Goal: Information Seeking & Learning: Learn about a topic

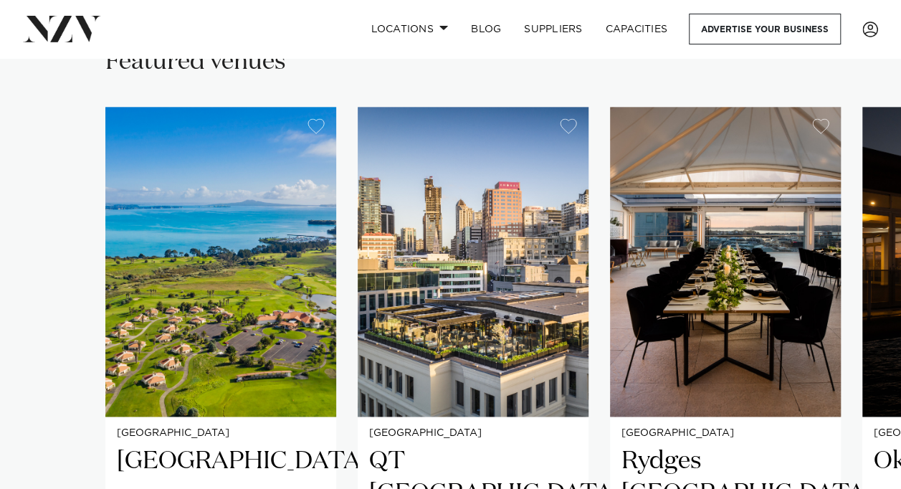
scroll to position [948, 0]
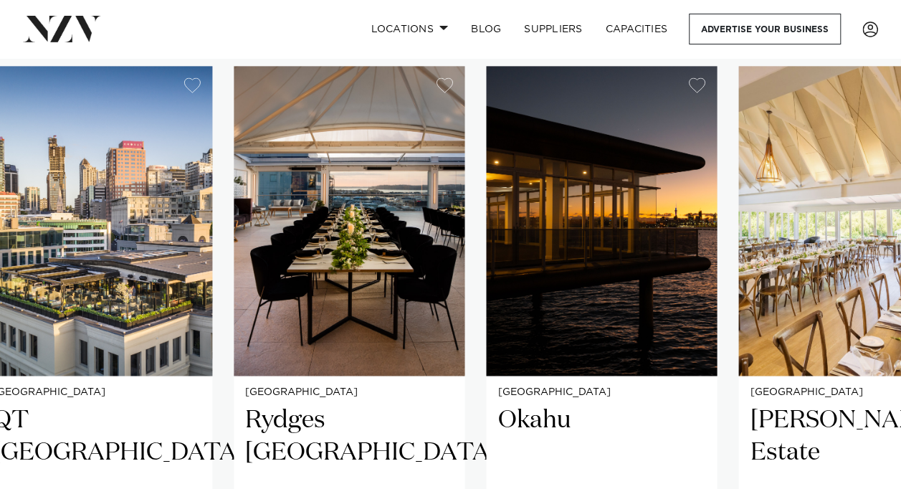
click at [424, 319] on swiper-container "[GEOGRAPHIC_DATA] [GEOGRAPHIC_DATA] offers a coastal escape that seamlessly com…" at bounding box center [450, 413] width 901 height 694
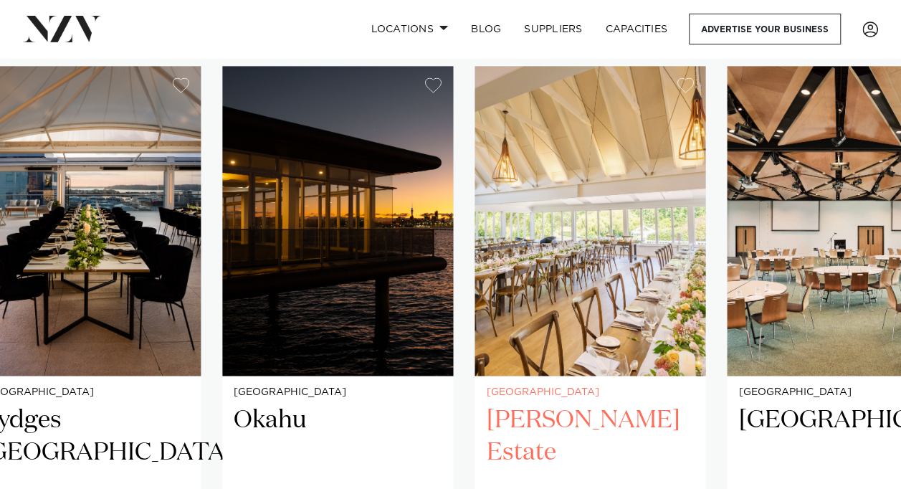
click at [523, 317] on img "5 / 29" at bounding box center [590, 221] width 231 height 310
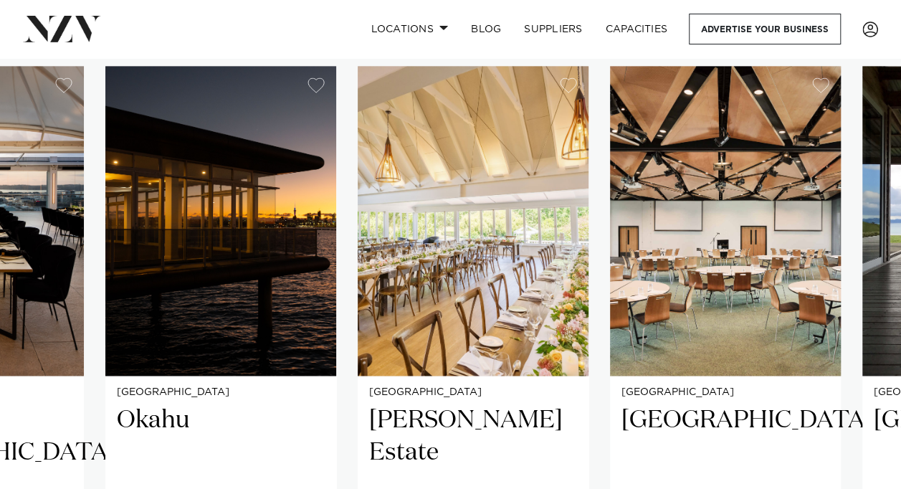
scroll to position [887, 0]
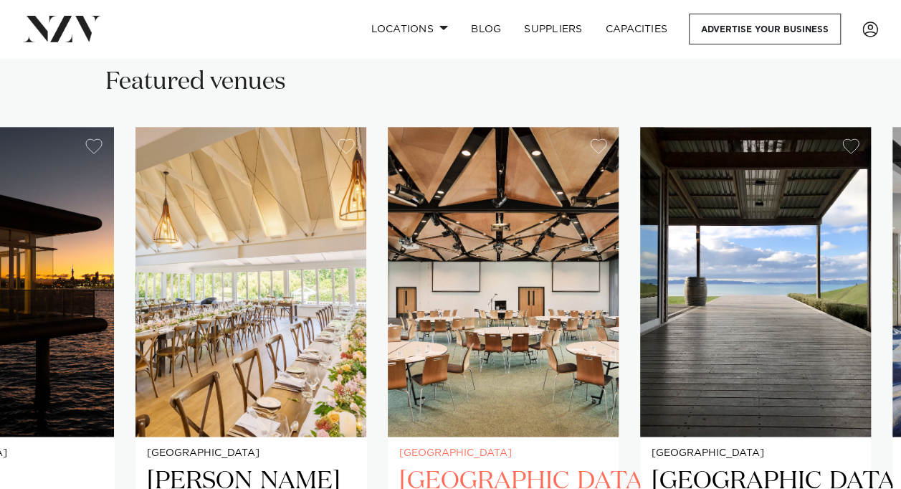
click at [407, 303] on img "6 / 29" at bounding box center [503, 282] width 231 height 310
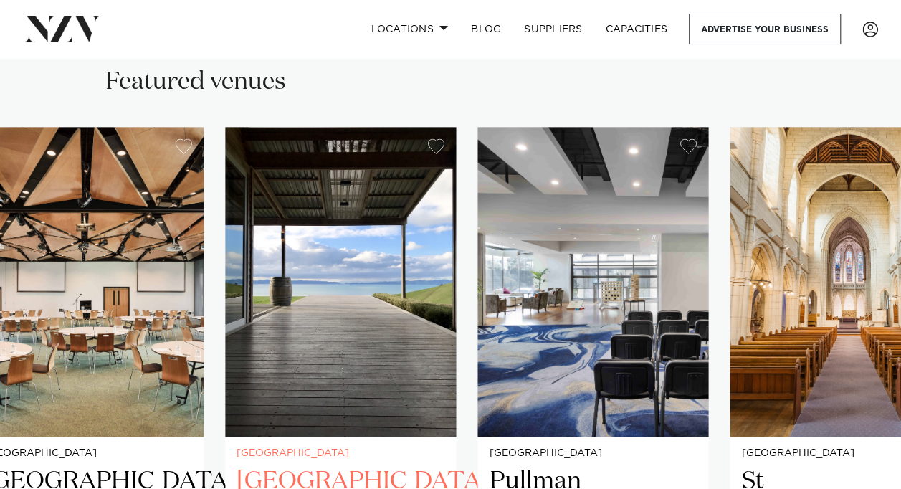
click at [401, 320] on img "7 / 29" at bounding box center [340, 282] width 231 height 310
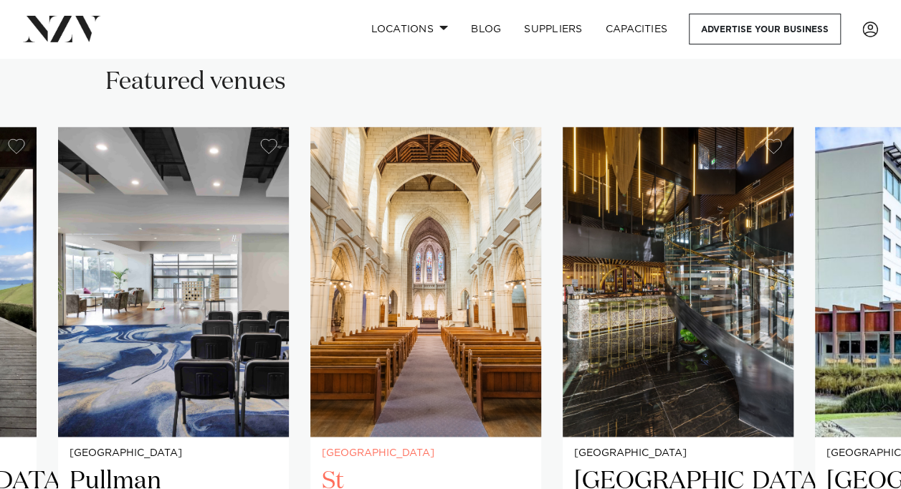
click at [310, 300] on img "9 / 29" at bounding box center [425, 282] width 231 height 310
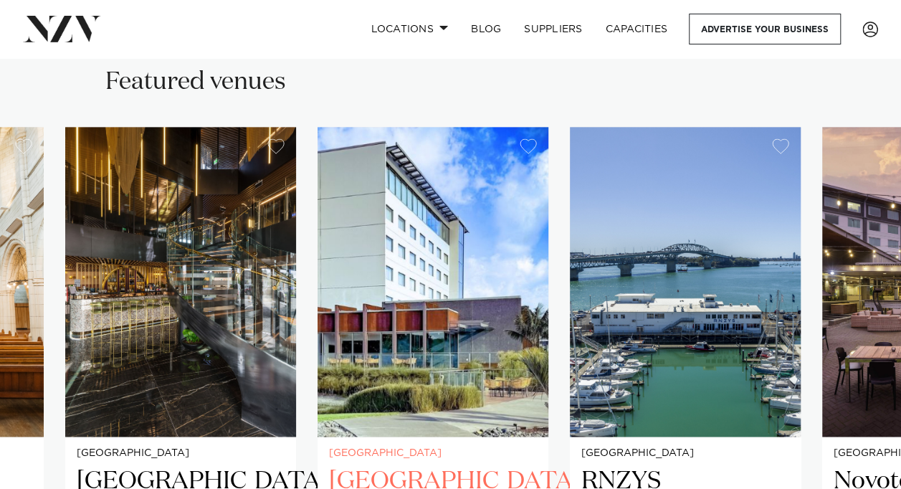
click at [318, 318] on img "11 / 29" at bounding box center [433, 282] width 231 height 310
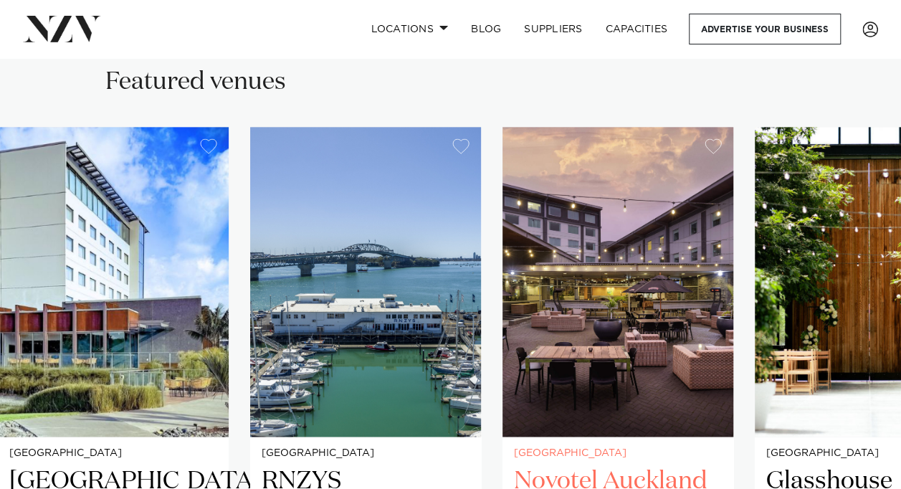
click at [503, 298] on img "13 / 29" at bounding box center [618, 282] width 231 height 310
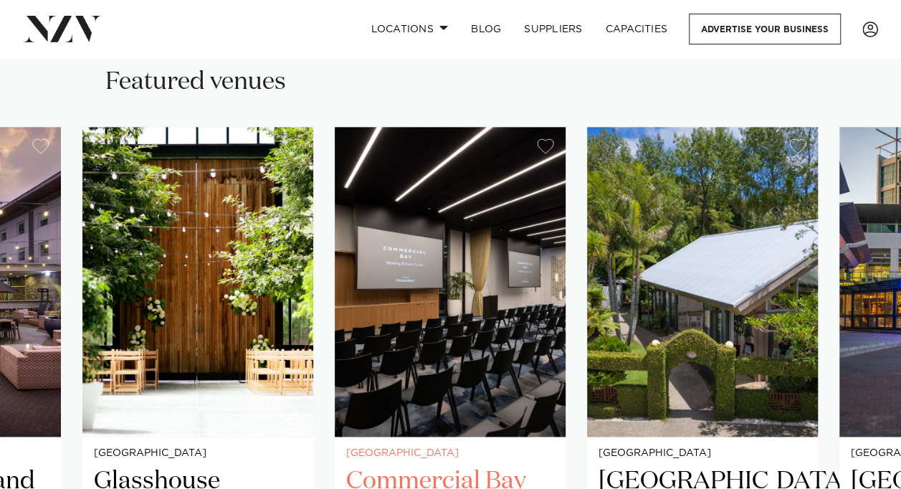
click at [383, 351] on img "15 / 29" at bounding box center [450, 282] width 231 height 310
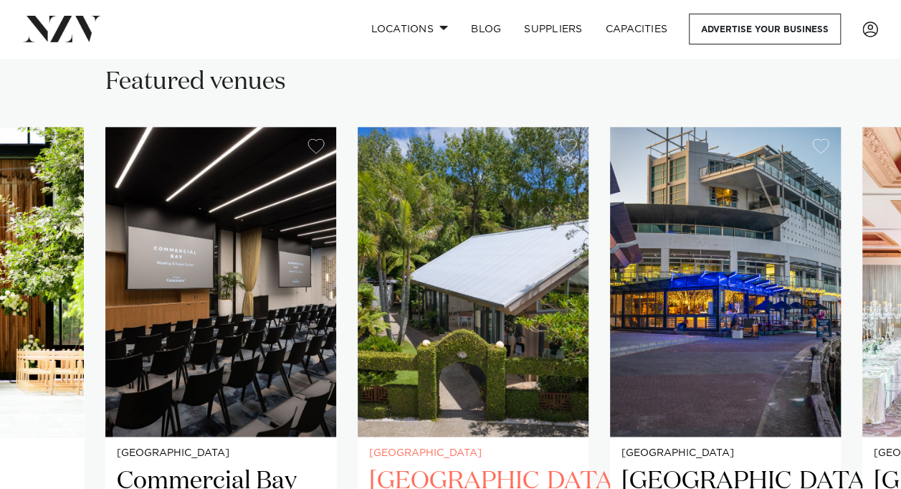
click at [521, 323] on img "16 / 29" at bounding box center [473, 282] width 231 height 310
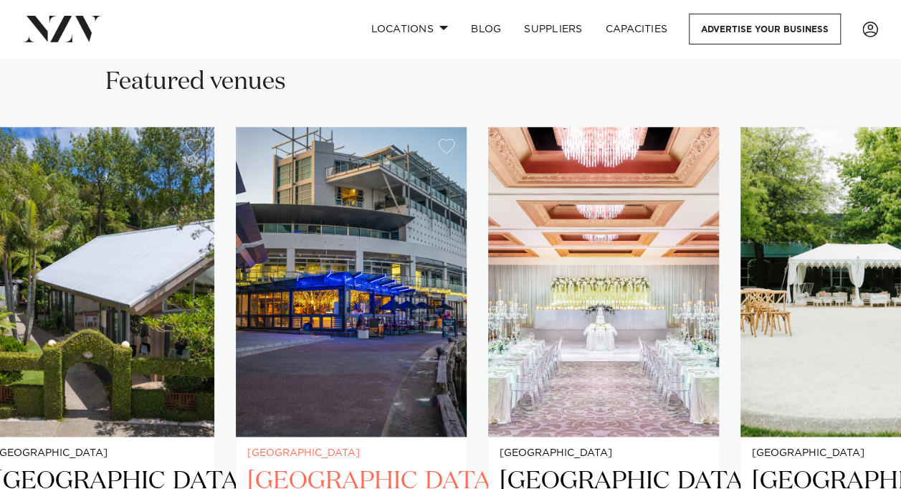
click at [390, 379] on img "17 / 29" at bounding box center [351, 282] width 231 height 310
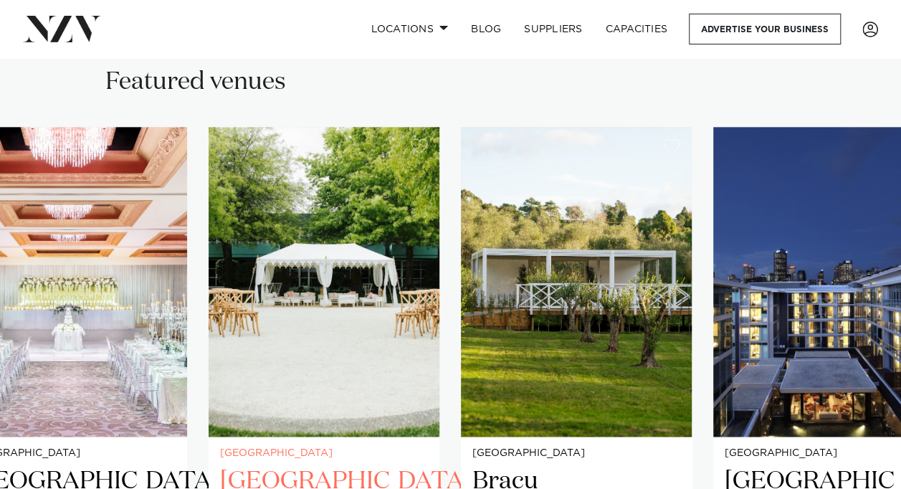
click at [313, 356] on img "19 / 29" at bounding box center [324, 282] width 231 height 310
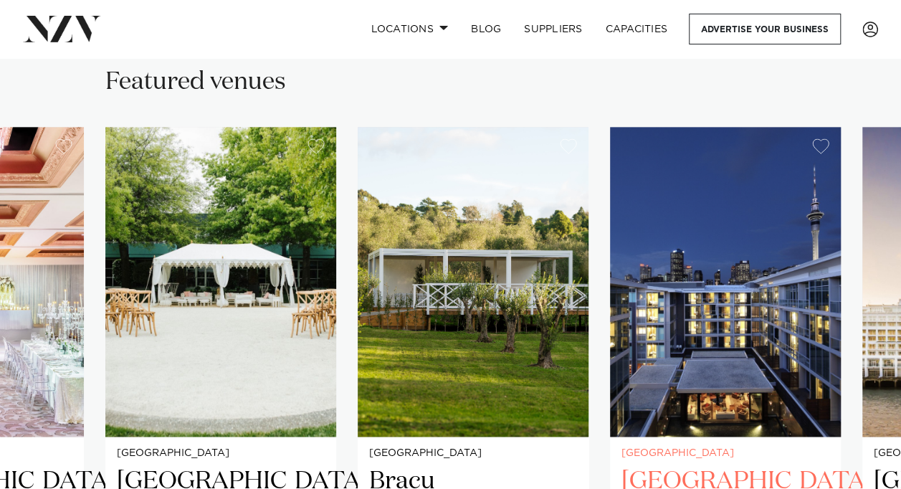
click at [610, 310] on img "21 / 29" at bounding box center [725, 282] width 231 height 310
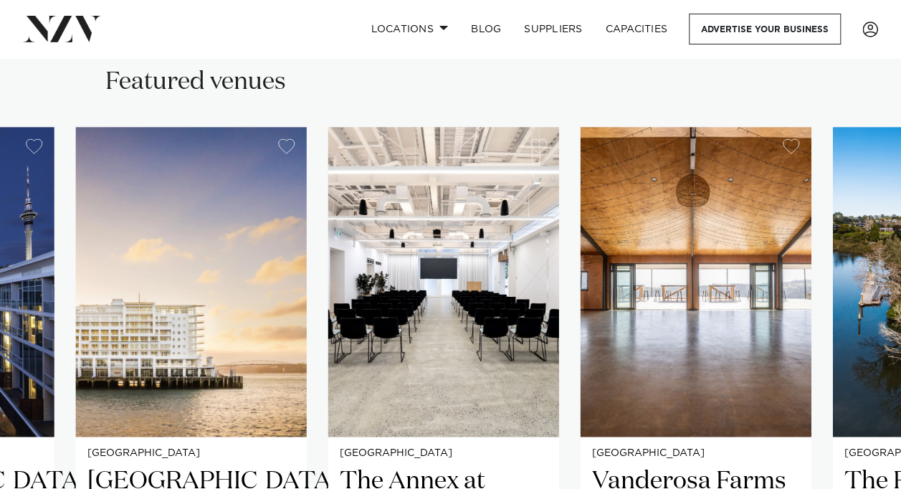
click at [445, 379] on swiper-container "Auckland Rydges Formosa Golf Resort Rydges Formosa Golf Resort offers a coastal…" at bounding box center [450, 474] width 901 height 694
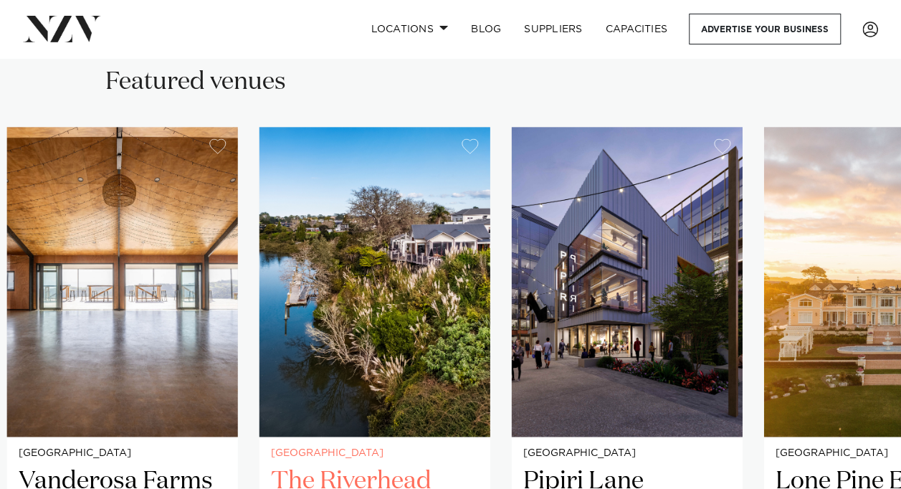
click at [350, 355] on img "25 / 29" at bounding box center [375, 282] width 231 height 310
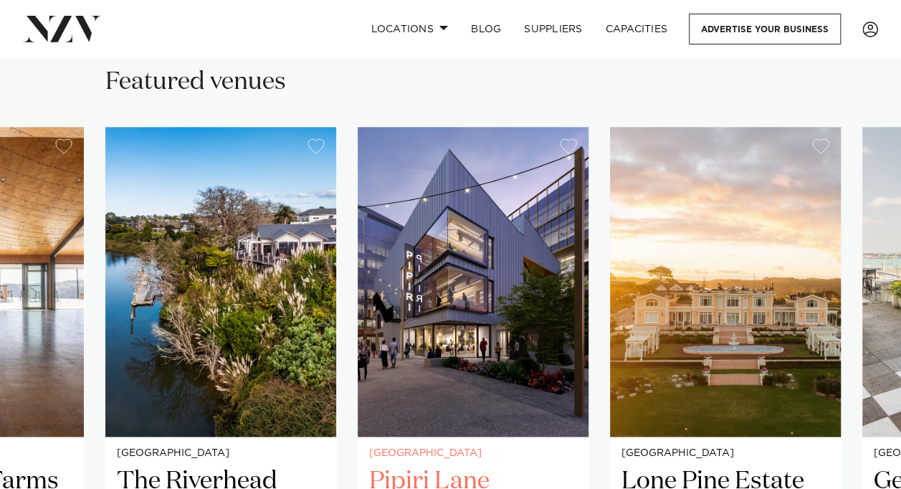
click at [490, 323] on img "26 / 29" at bounding box center [473, 282] width 231 height 310
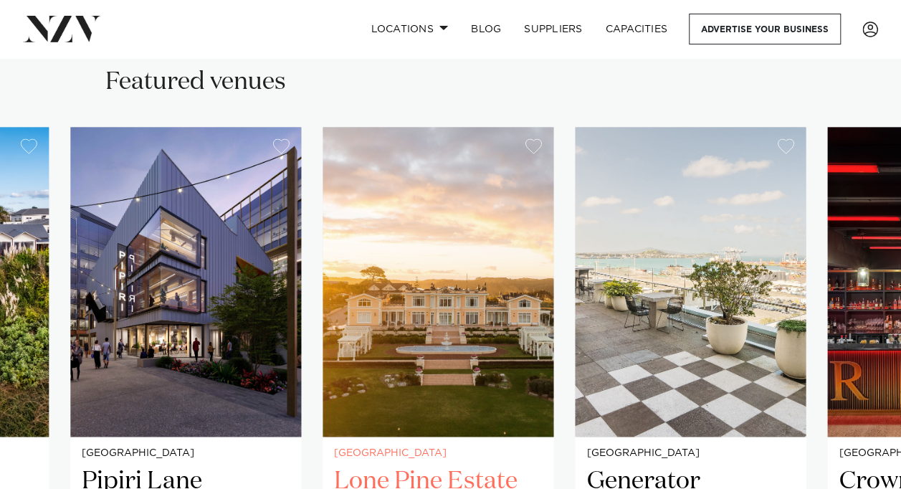
click at [374, 344] on img "27 / 29" at bounding box center [438, 282] width 231 height 310
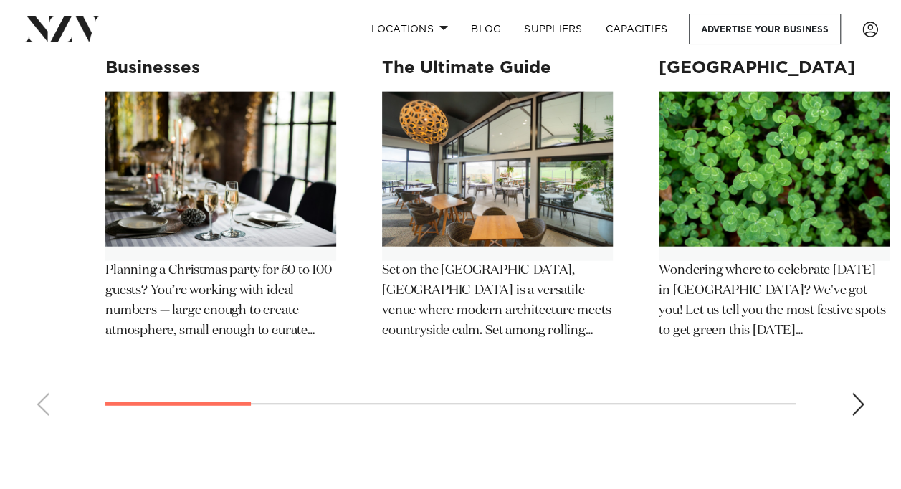
scroll to position [18007, 0]
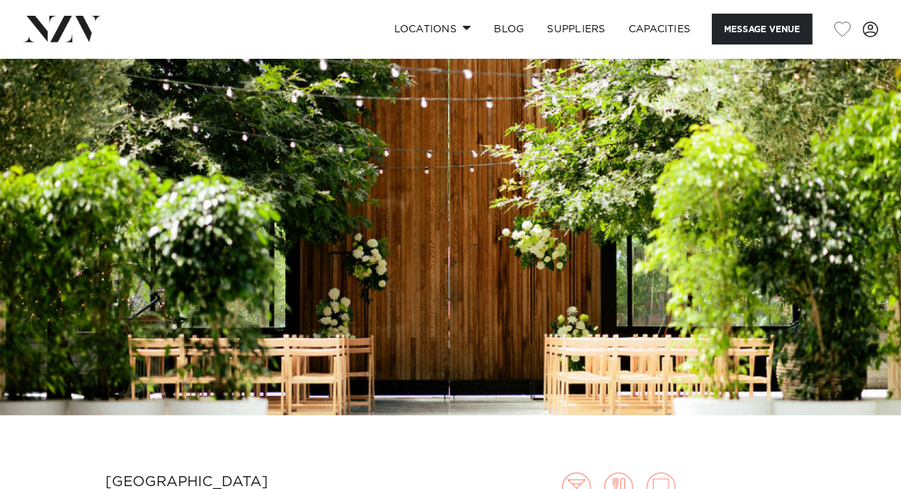
scroll to position [28, 0]
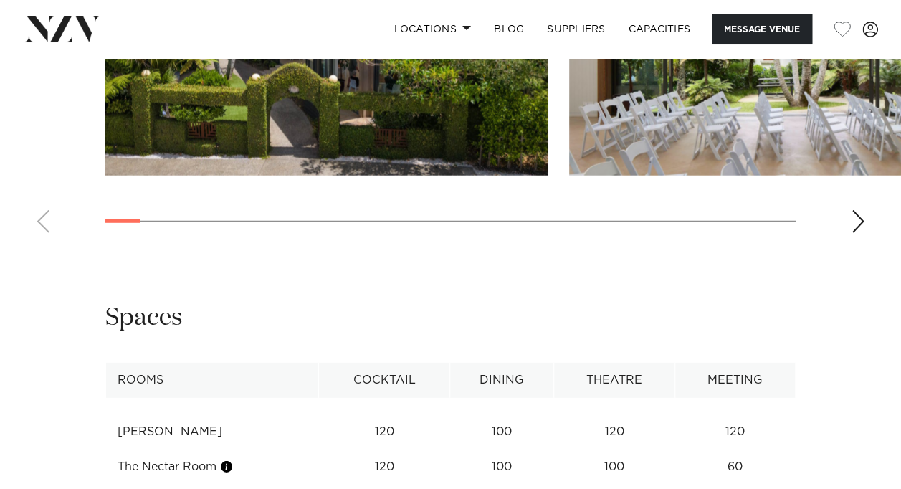
scroll to position [2075, 0]
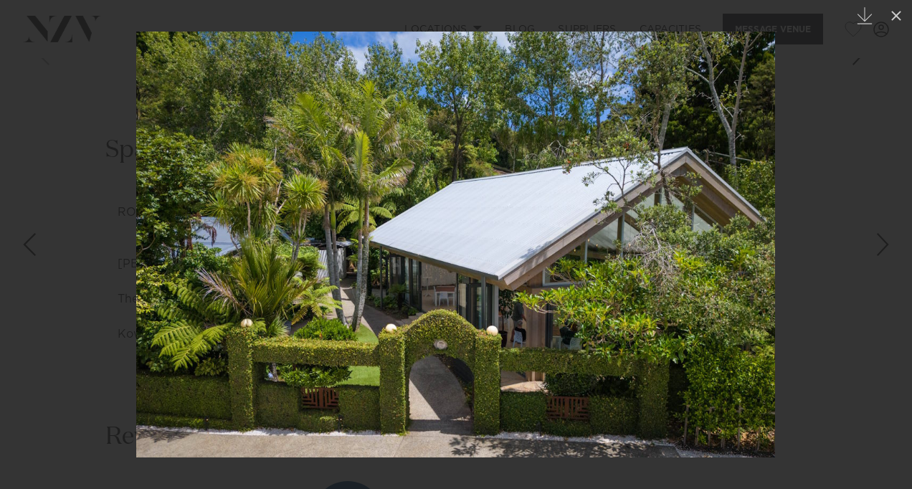
click at [854, 346] on div at bounding box center [456, 244] width 912 height 489
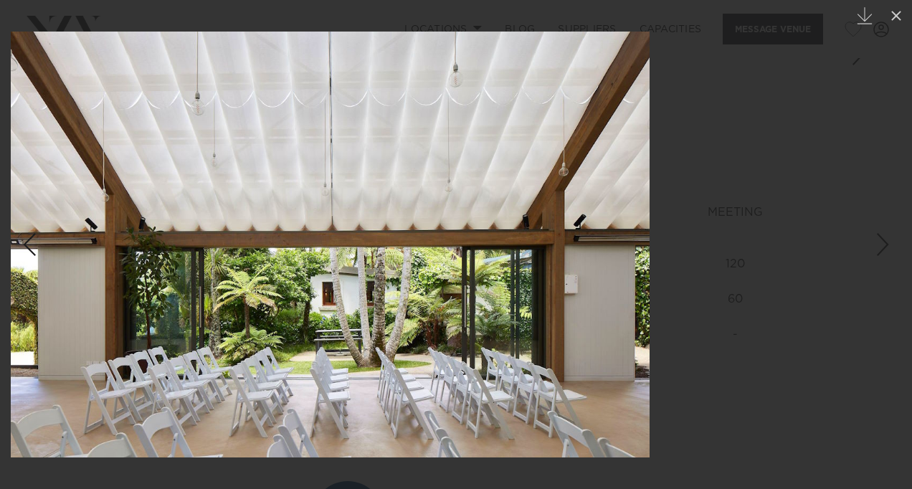
drag, startPoint x: 764, startPoint y: 239, endPoint x: 350, endPoint y: 351, distance: 428.8
click at [350, 351] on img at bounding box center [330, 245] width 639 height 426
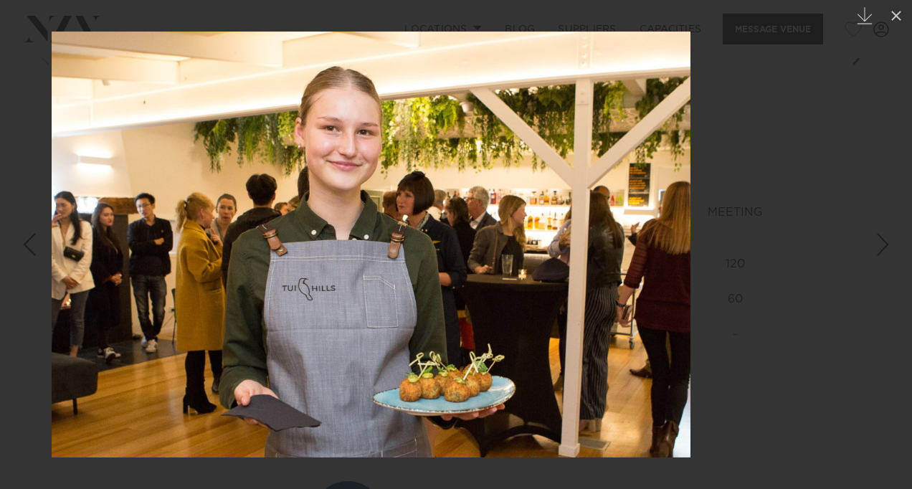
drag, startPoint x: 631, startPoint y: 318, endPoint x: 227, endPoint y: 376, distance: 408.5
click at [227, 376] on img at bounding box center [371, 245] width 639 height 426
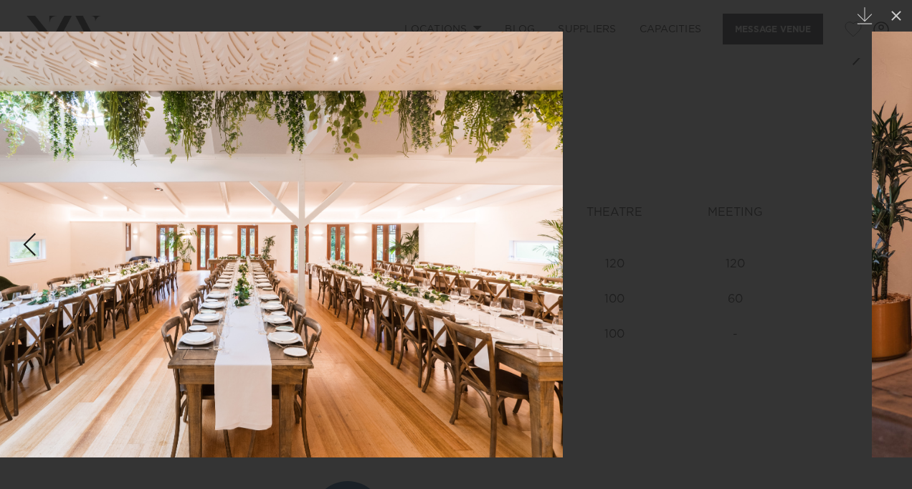
drag, startPoint x: 531, startPoint y: 341, endPoint x: 136, endPoint y: 391, distance: 398.3
click at [136, 391] on img at bounding box center [243, 245] width 639 height 426
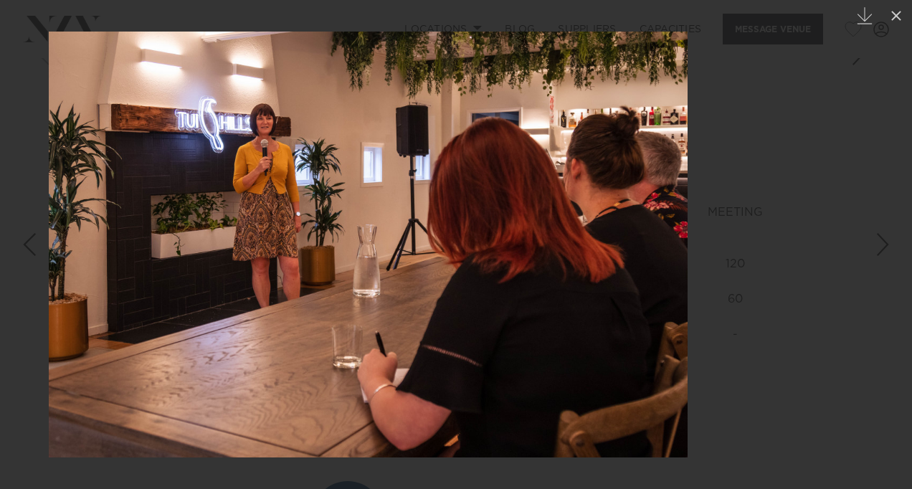
drag, startPoint x: 508, startPoint y: 300, endPoint x: 100, endPoint y: 345, distance: 410.4
click at [100, 345] on img at bounding box center [368, 245] width 639 height 426
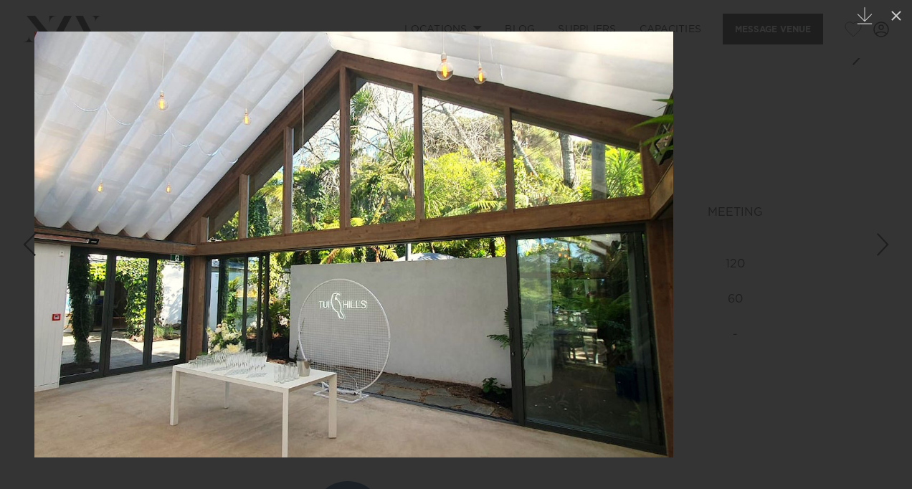
drag, startPoint x: 584, startPoint y: 271, endPoint x: 125, endPoint y: 348, distance: 465.3
click at [125, 348] on img at bounding box center [353, 245] width 639 height 426
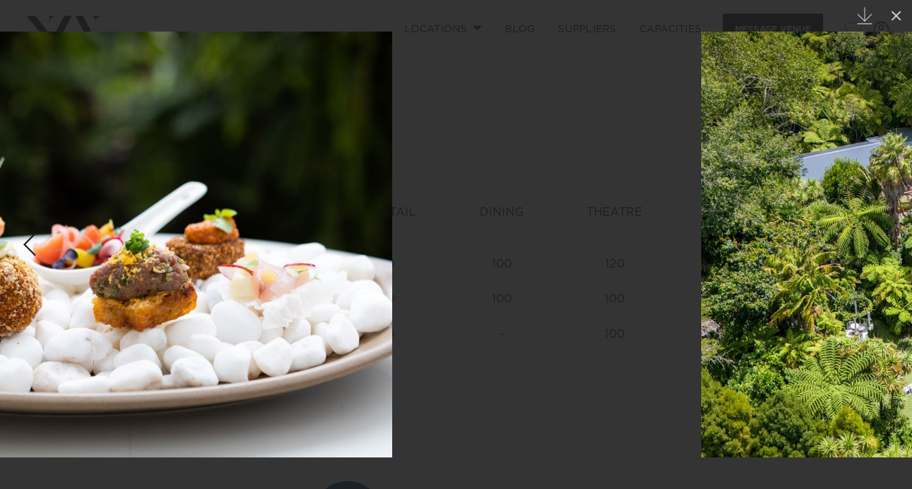
drag, startPoint x: 589, startPoint y: 303, endPoint x: 125, endPoint y: 396, distance: 473.7
click at [125, 396] on img at bounding box center [72, 245] width 639 height 426
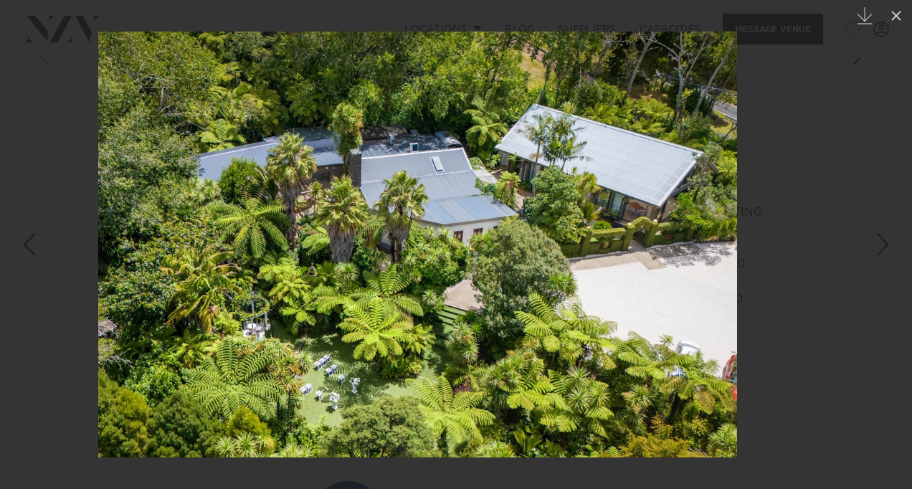
drag, startPoint x: 630, startPoint y: 330, endPoint x: 96, endPoint y: 393, distance: 537.2
click at [98, 393] on img at bounding box center [417, 245] width 639 height 426
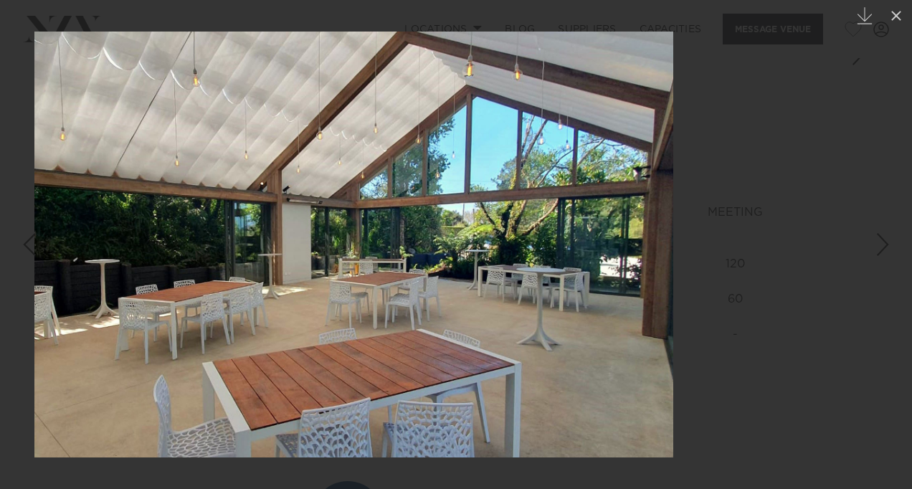
drag, startPoint x: 445, startPoint y: 281, endPoint x: 33, endPoint y: 401, distance: 428.6
click at [34, 401] on img at bounding box center [353, 245] width 639 height 426
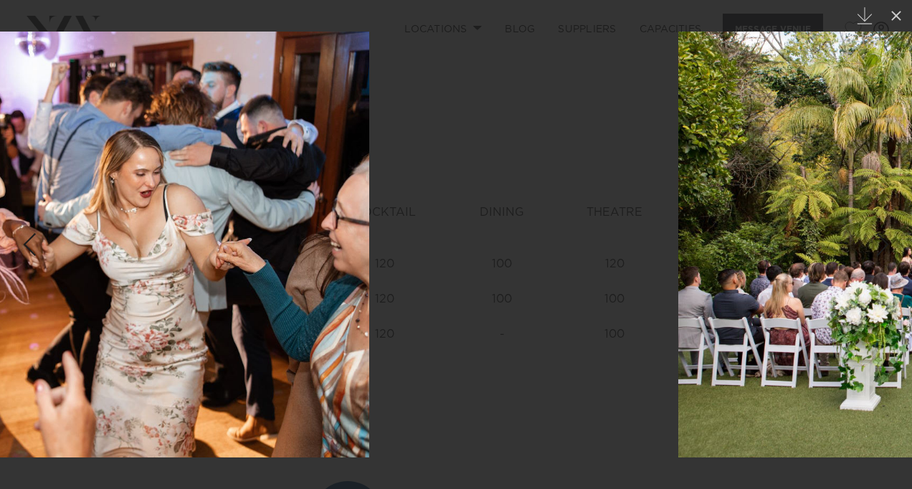
drag, startPoint x: 637, startPoint y: 283, endPoint x: 75, endPoint y: 389, distance: 572.2
click at [75, 389] on img at bounding box center [49, 245] width 639 height 426
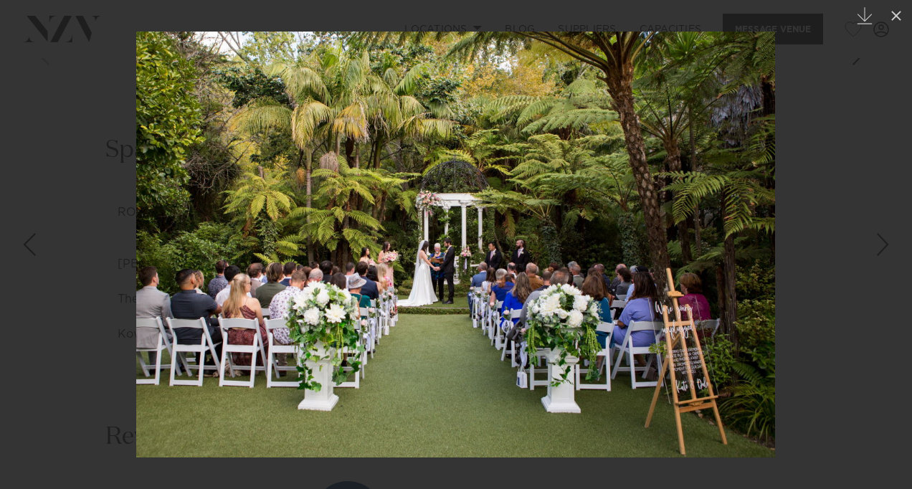
drag, startPoint x: 635, startPoint y: 290, endPoint x: 0, endPoint y: 364, distance: 639.6
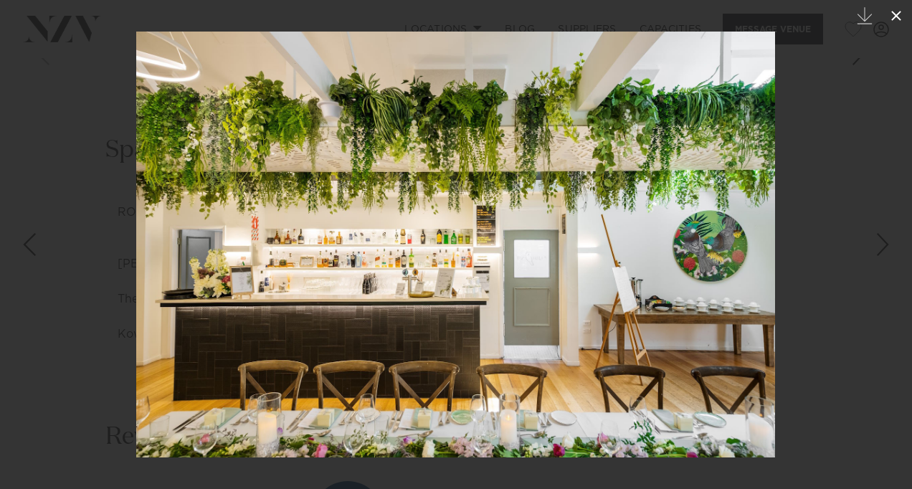
click at [892, 13] on icon at bounding box center [896, 16] width 10 height 10
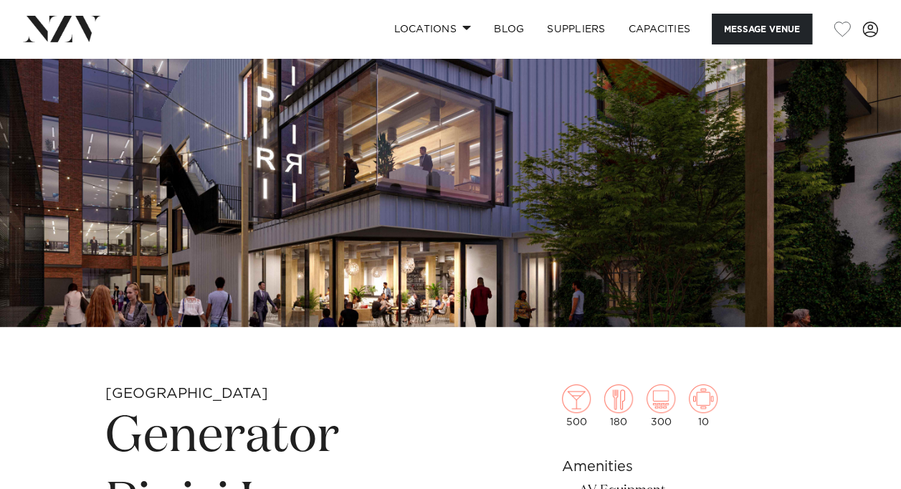
scroll to position [114, 0]
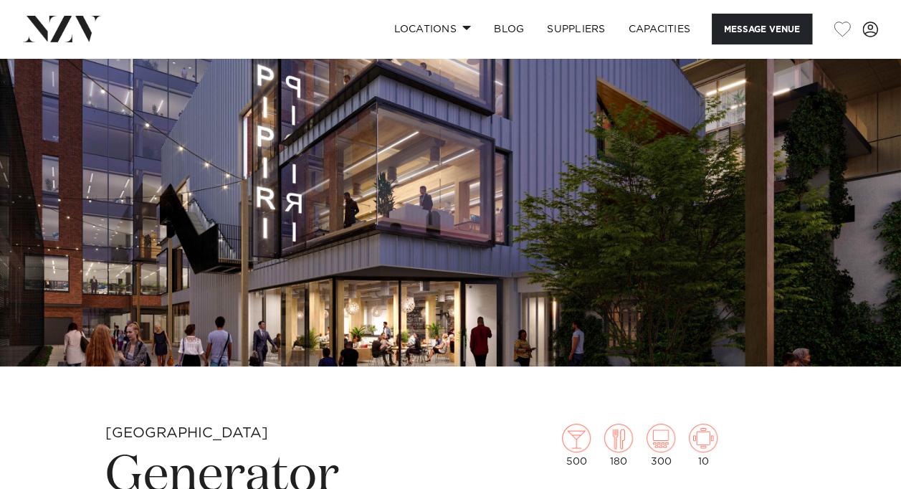
click at [647, 172] on img at bounding box center [450, 155] width 901 height 422
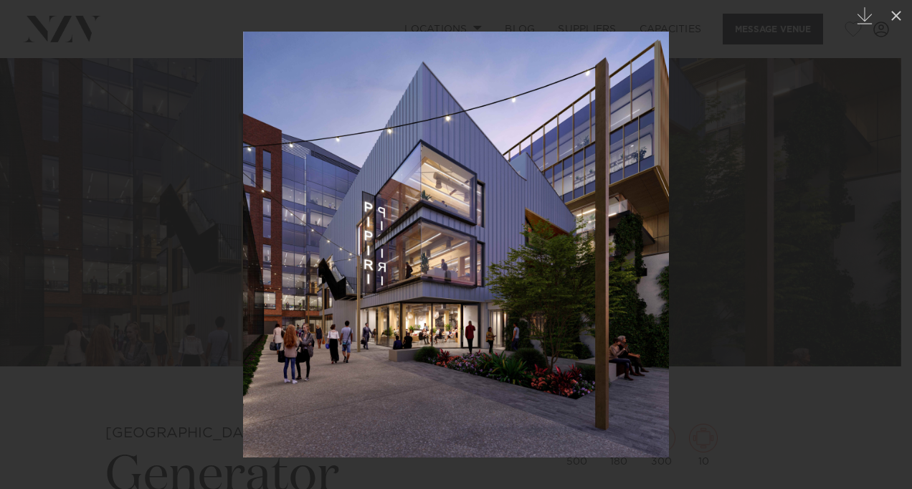
drag, startPoint x: 681, startPoint y: 257, endPoint x: 135, endPoint y: 363, distance: 556.4
click at [135, 363] on div at bounding box center [456, 244] width 912 height 489
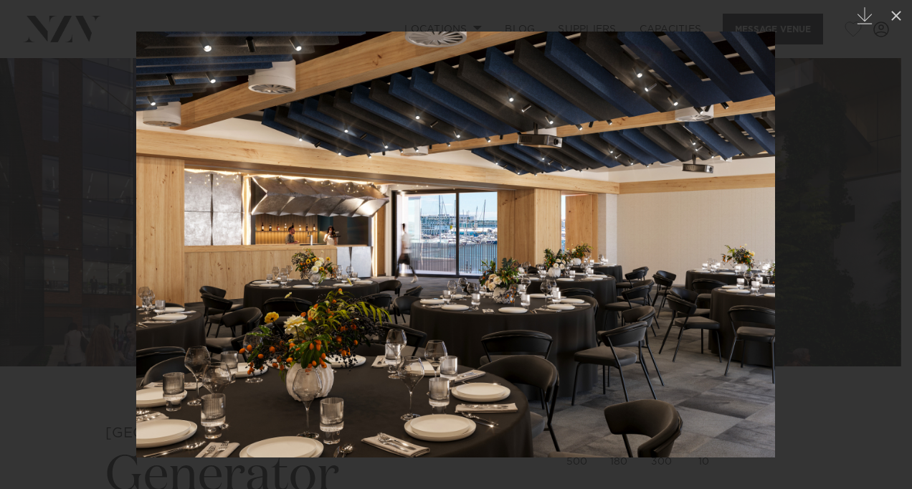
drag, startPoint x: 500, startPoint y: 303, endPoint x: 79, endPoint y: 361, distance: 425.6
click at [136, 361] on img at bounding box center [455, 245] width 639 height 426
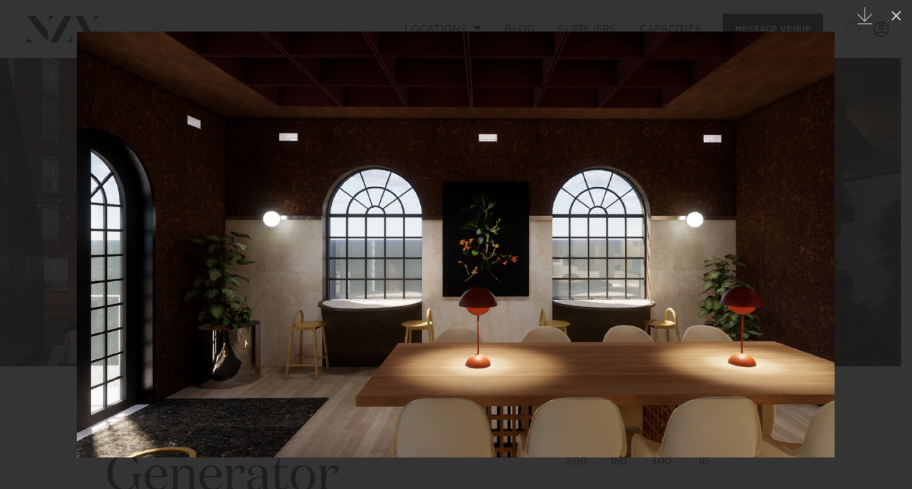
drag, startPoint x: 488, startPoint y: 261, endPoint x: 39, endPoint y: 295, distance: 450.8
click at [77, 295] on img at bounding box center [456, 245] width 758 height 426
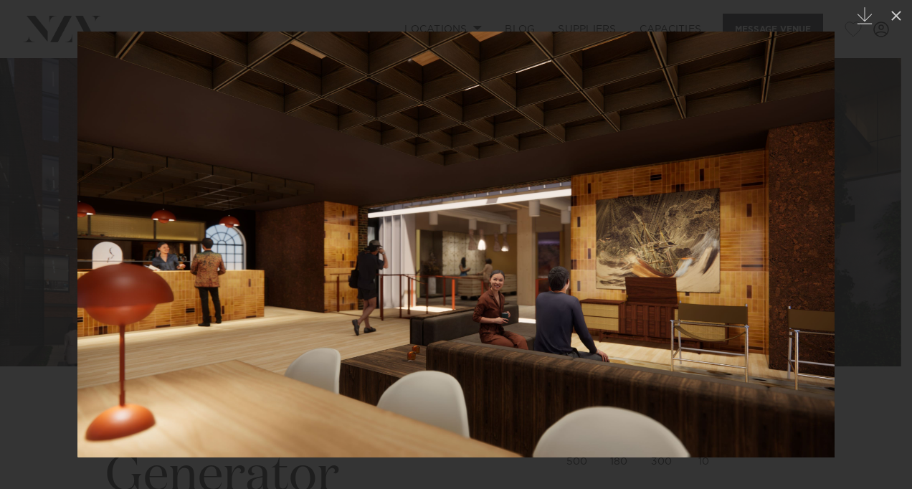
drag, startPoint x: 447, startPoint y: 268, endPoint x: 12, endPoint y: 353, distance: 443.4
click at [77, 353] on img at bounding box center [455, 245] width 757 height 426
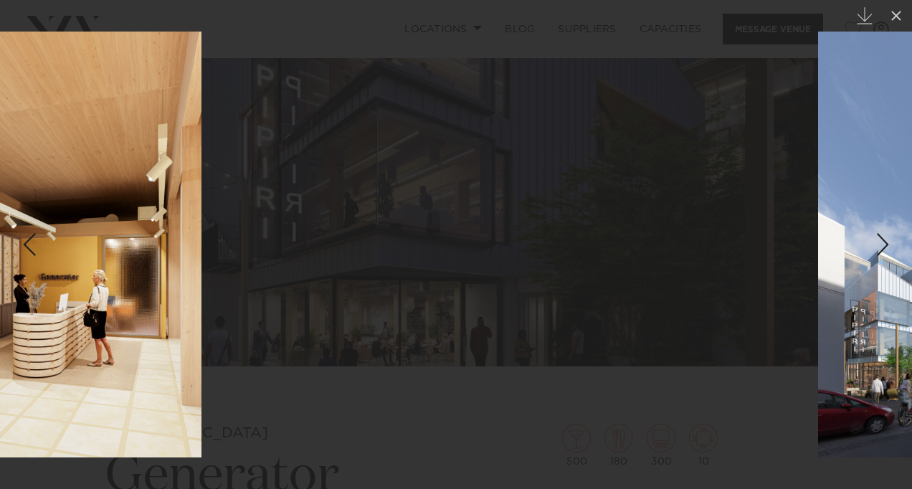
drag, startPoint x: 633, startPoint y: 275, endPoint x: 151, endPoint y: 381, distance: 493.9
click at [151, 381] on div at bounding box center [59, 244] width 912 height 489
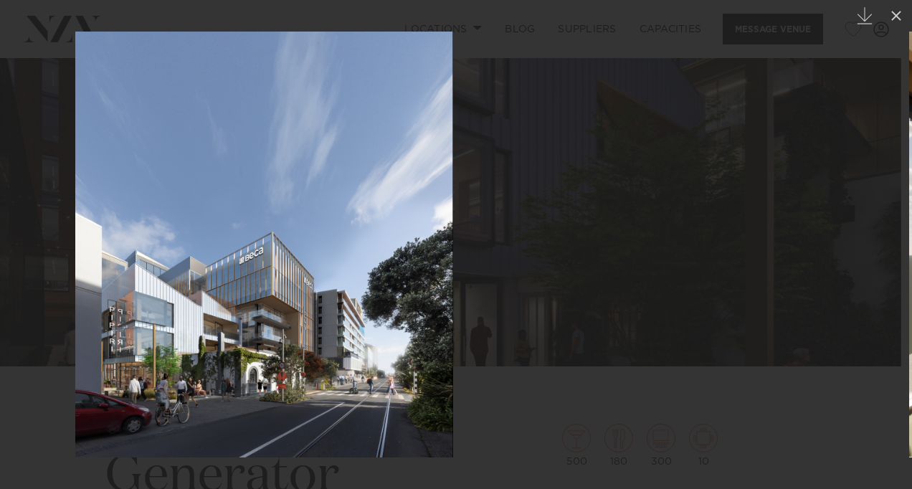
drag, startPoint x: 628, startPoint y: 285, endPoint x: 159, endPoint y: 407, distance: 484.5
click at [159, 407] on img at bounding box center [264, 245] width 378 height 426
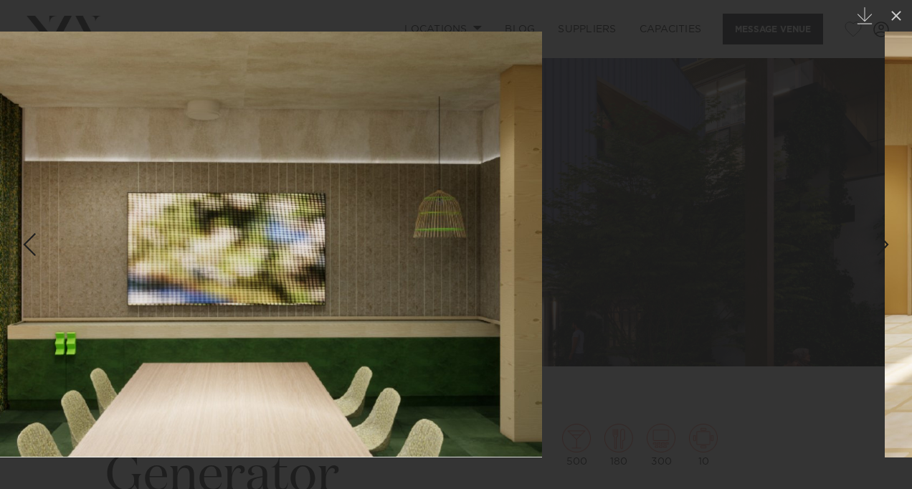
drag, startPoint x: 539, startPoint y: 317, endPoint x: 52, endPoint y: 381, distance: 491.0
click at [52, 381] on img at bounding box center [239, 245] width 606 height 426
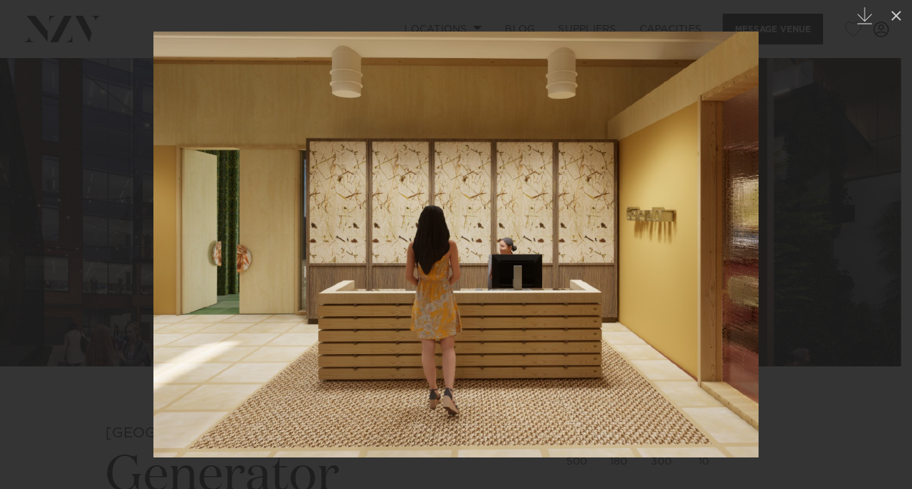
drag, startPoint x: 556, startPoint y: 260, endPoint x: 88, endPoint y: 368, distance: 480.4
click at [153, 368] on img at bounding box center [455, 245] width 605 height 426
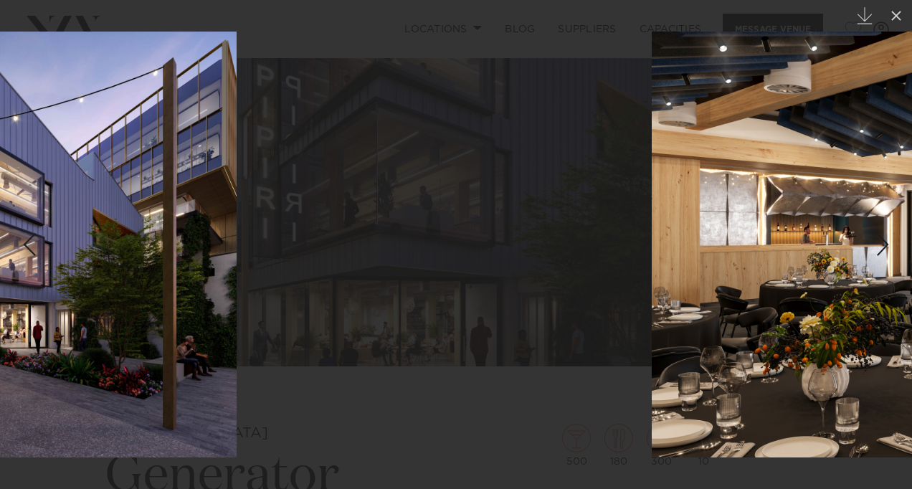
drag, startPoint x: 701, startPoint y: 159, endPoint x: 252, endPoint y: 274, distance: 462.6
click at [252, 274] on div at bounding box center [24, 244] width 912 height 489
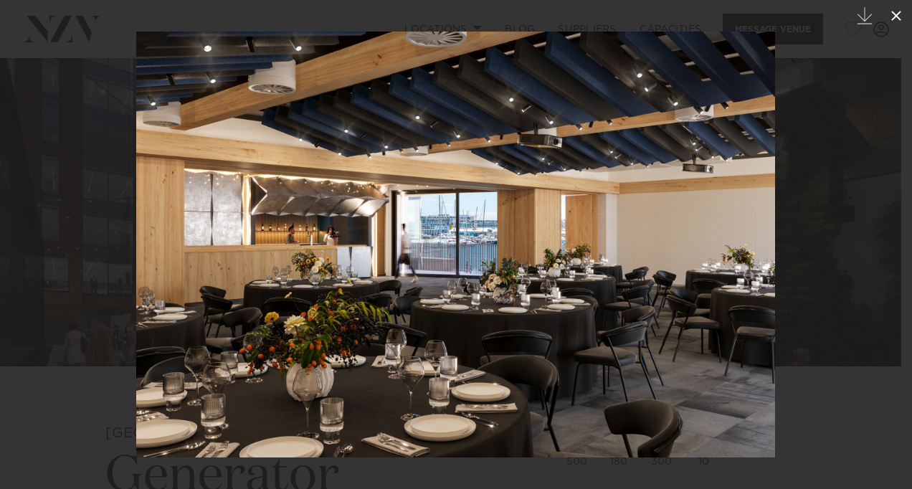
click at [898, 20] on icon at bounding box center [896, 15] width 17 height 17
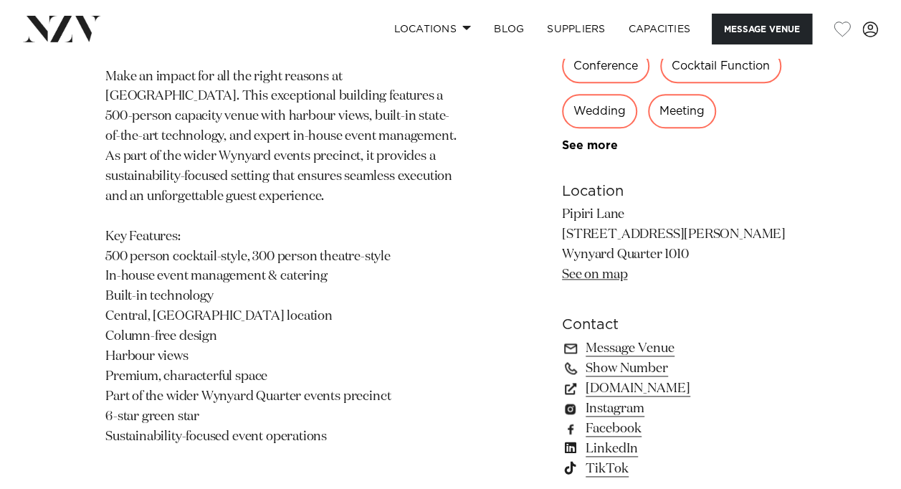
scroll to position [784, 0]
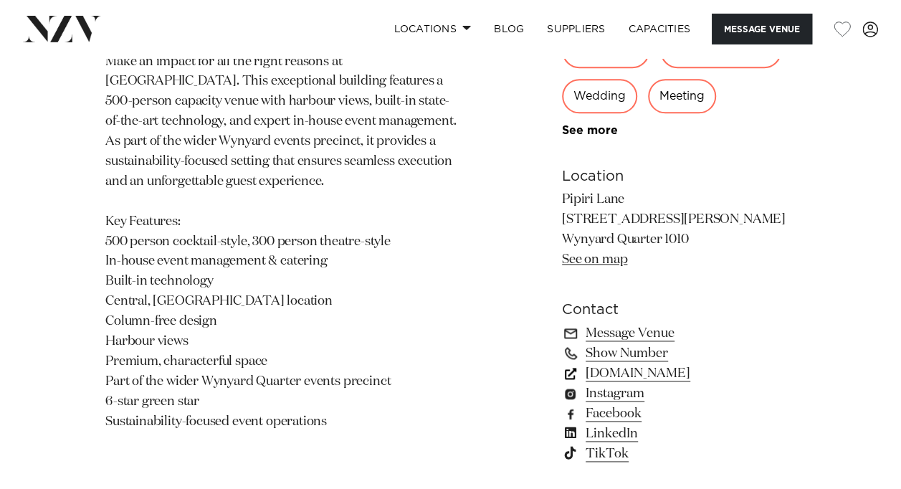
click at [663, 367] on link "[DOMAIN_NAME]" at bounding box center [679, 374] width 234 height 20
click at [622, 393] on link "Instagram" at bounding box center [679, 394] width 234 height 20
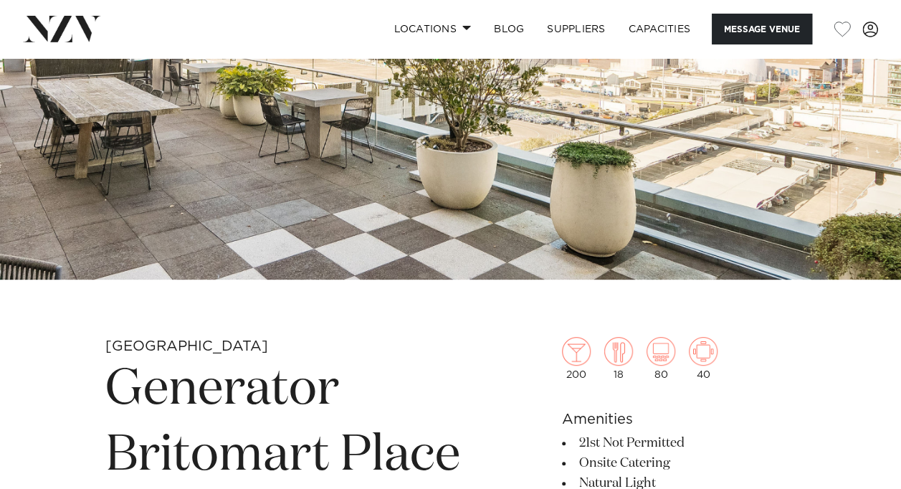
scroll to position [143, 0]
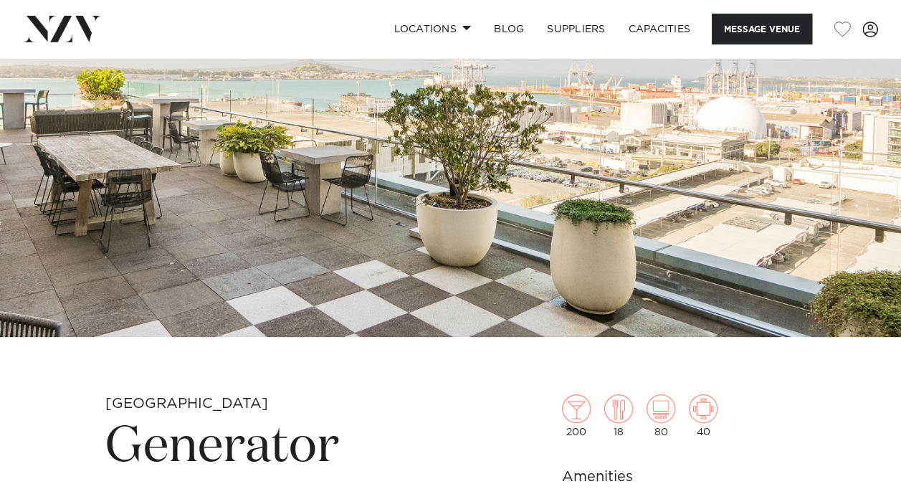
click at [582, 114] on img at bounding box center [450, 126] width 901 height 422
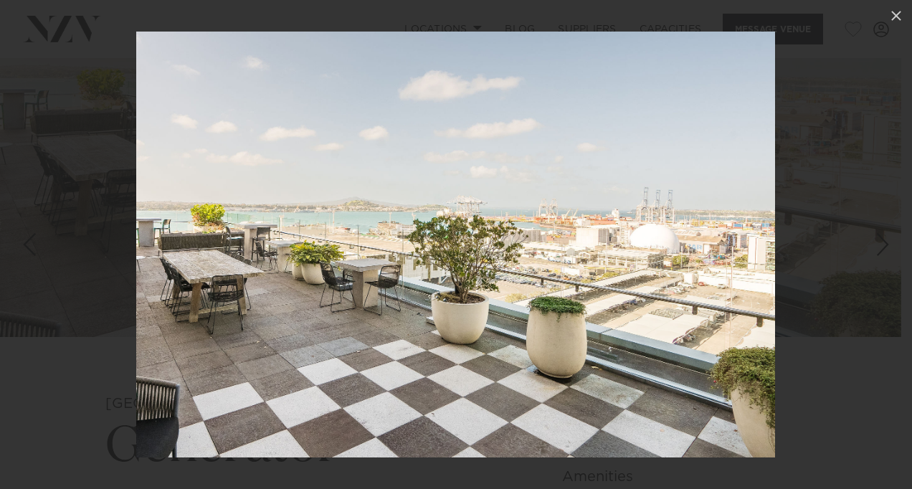
drag, startPoint x: 683, startPoint y: 230, endPoint x: 161, endPoint y: 265, distance: 522.5
click at [161, 265] on img at bounding box center [455, 245] width 639 height 426
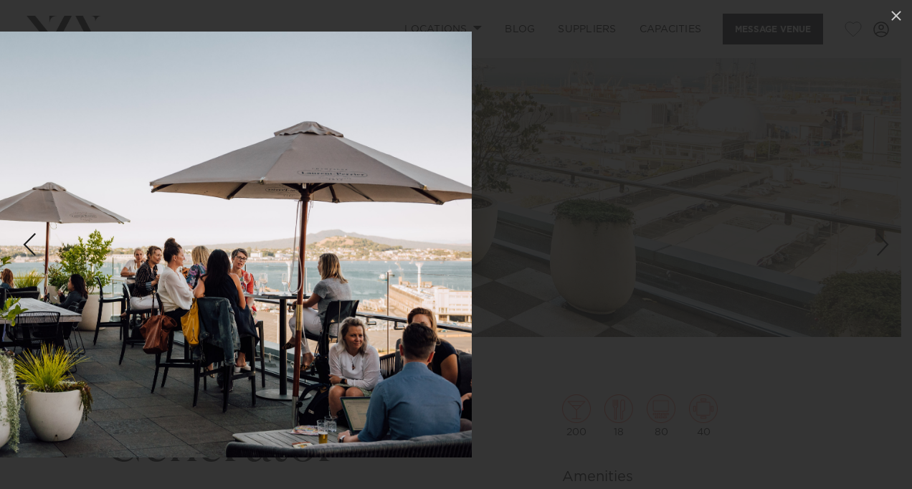
drag, startPoint x: 465, startPoint y: 216, endPoint x: 32, endPoint y: 269, distance: 436.3
click at [32, 269] on div "2 / 28" at bounding box center [456, 244] width 912 height 489
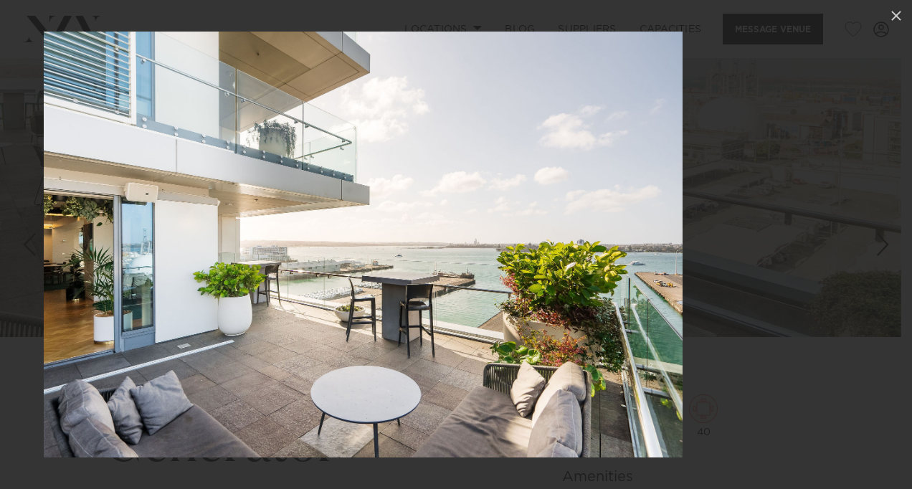
drag, startPoint x: 467, startPoint y: 192, endPoint x: 0, endPoint y: 267, distance: 472.7
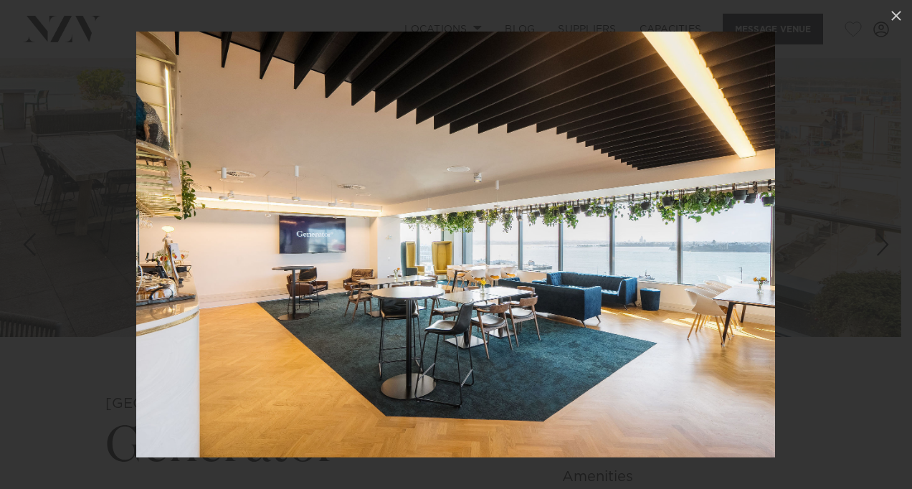
drag, startPoint x: 513, startPoint y: 186, endPoint x: 17, endPoint y: 315, distance: 512.0
click at [136, 315] on img at bounding box center [455, 245] width 639 height 426
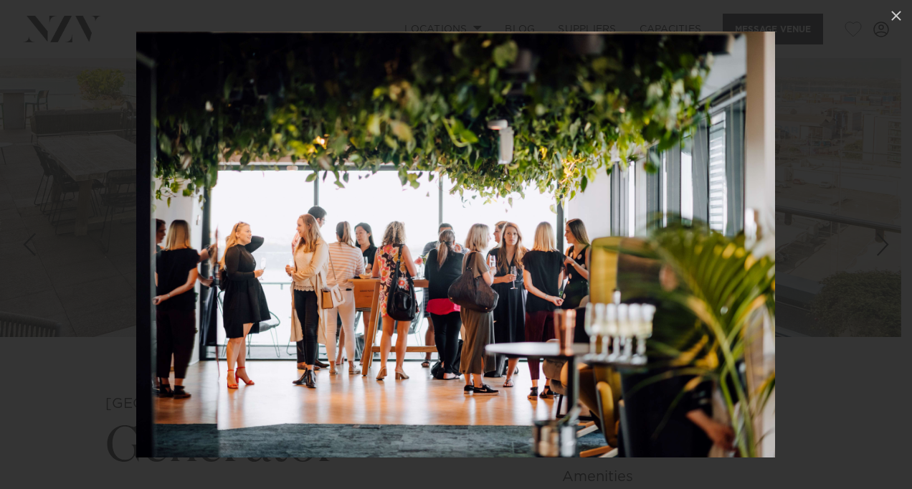
drag, startPoint x: 552, startPoint y: 234, endPoint x: 22, endPoint y: 350, distance: 543.2
click at [136, 350] on img at bounding box center [455, 245] width 639 height 426
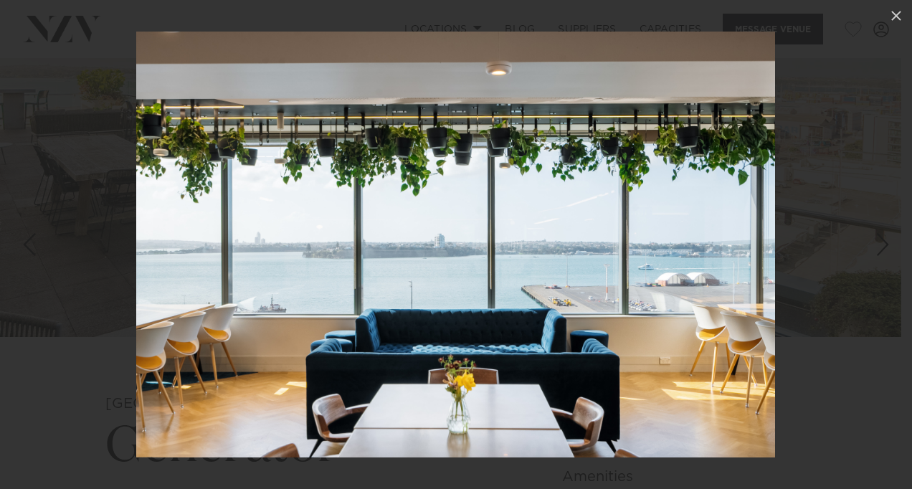
drag, startPoint x: 578, startPoint y: 250, endPoint x: 24, endPoint y: 420, distance: 579.7
click at [136, 420] on img at bounding box center [455, 245] width 639 height 426
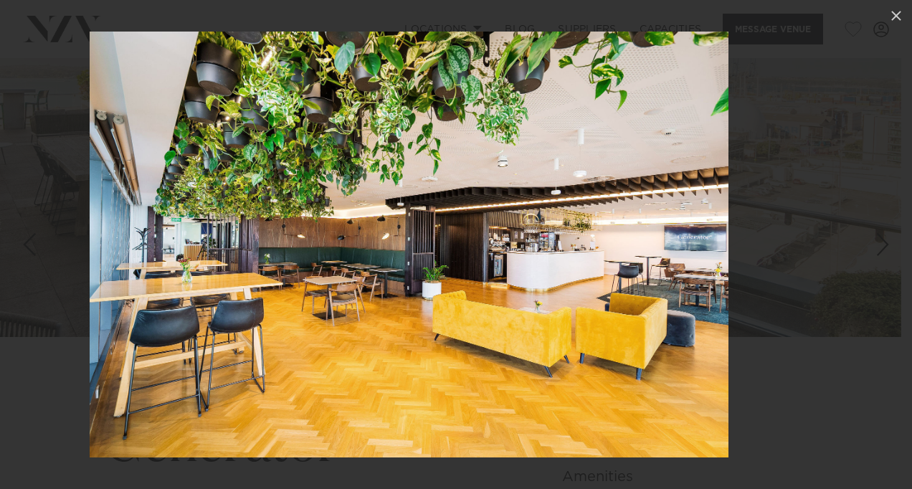
drag, startPoint x: 542, startPoint y: 324, endPoint x: 158, endPoint y: 384, distance: 389.0
click at [158, 384] on img at bounding box center [409, 245] width 639 height 426
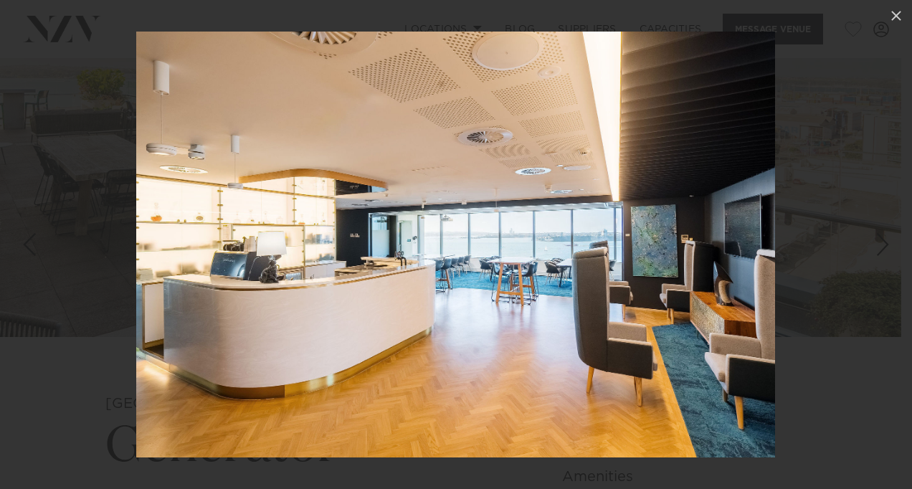
drag, startPoint x: 631, startPoint y: 258, endPoint x: 159, endPoint y: 313, distance: 474.9
click at [159, 313] on img at bounding box center [455, 245] width 639 height 426
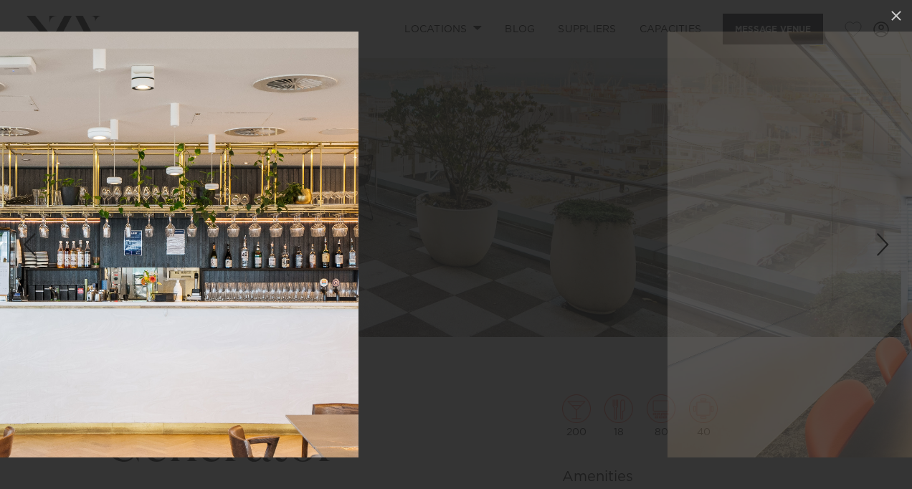
drag, startPoint x: 701, startPoint y: 183, endPoint x: 149, endPoint y: 315, distance: 567.6
click at [149, 315] on img at bounding box center [39, 245] width 639 height 426
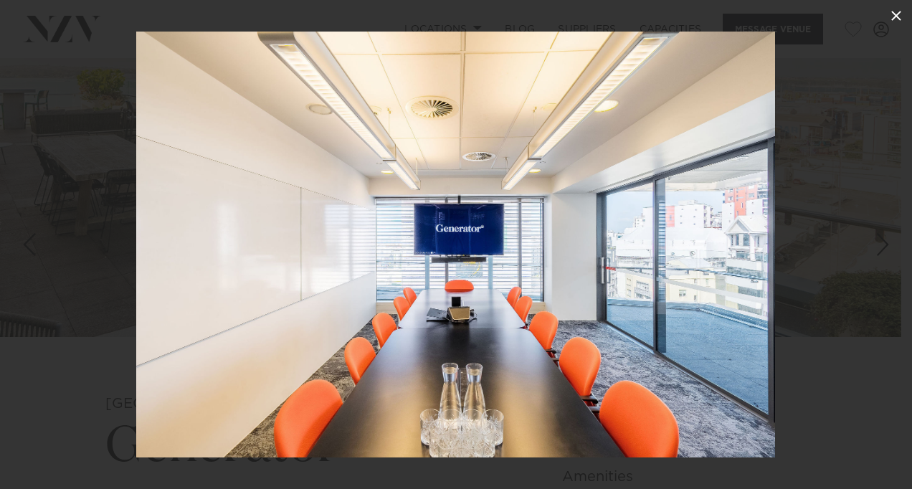
click at [897, 22] on icon at bounding box center [896, 15] width 17 height 17
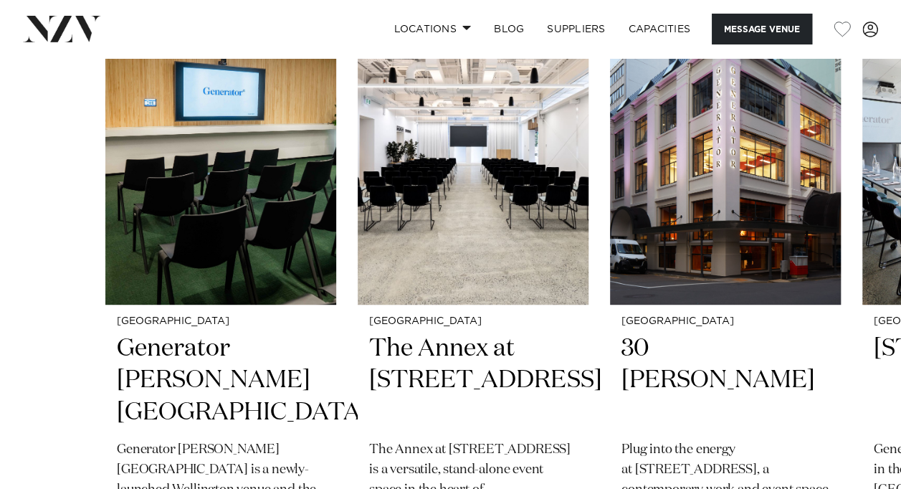
scroll to position [2927, 0]
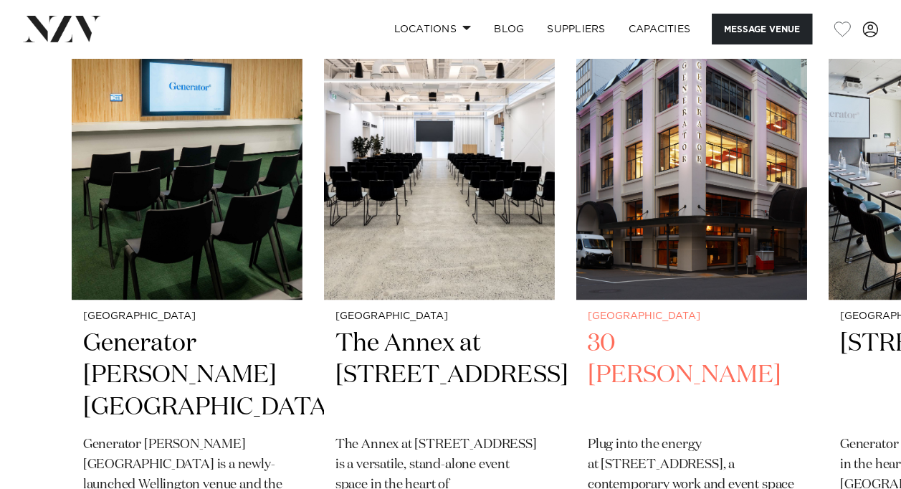
click at [576, 300] on img "3 / 6" at bounding box center [691, 145] width 231 height 310
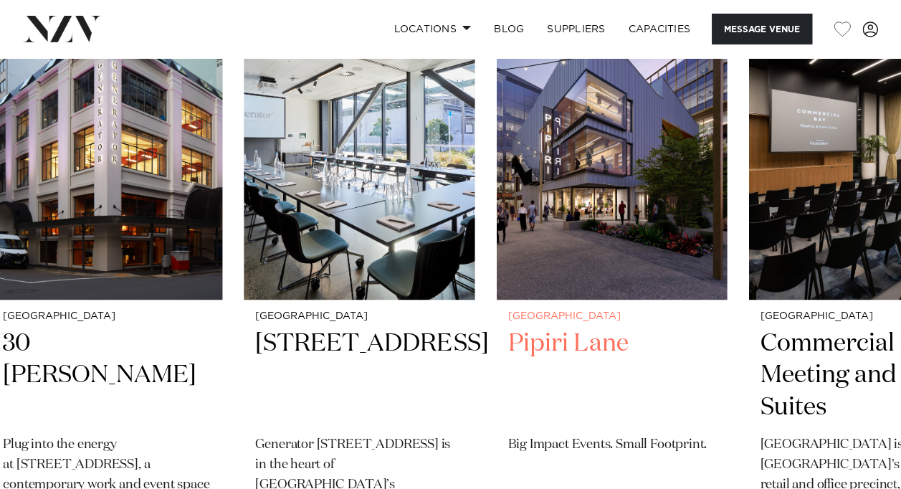
click at [496, 300] on img "5 / 6" at bounding box center [611, 145] width 231 height 310
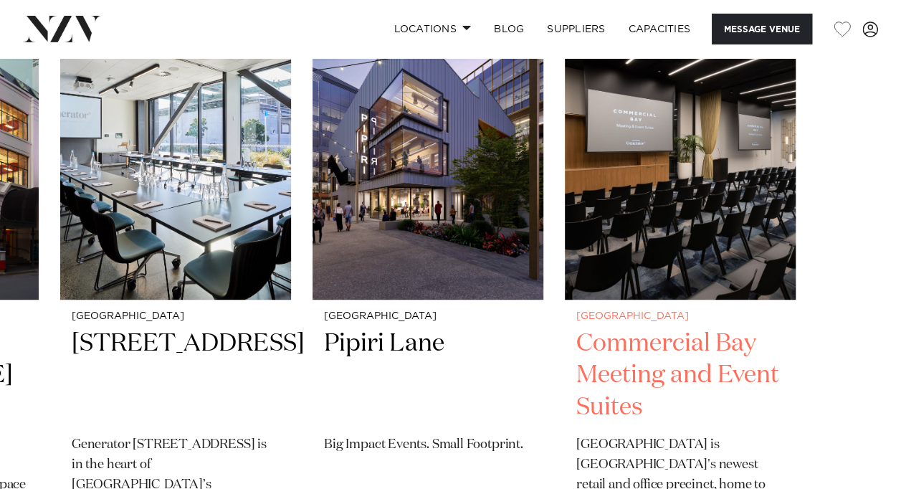
click at [662, 300] on img "6 / 6" at bounding box center [680, 145] width 231 height 310
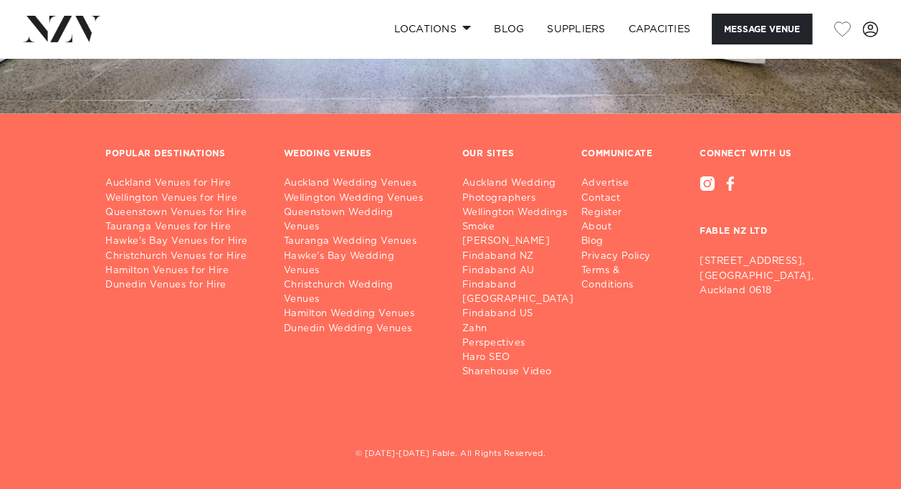
scroll to position [4063, 0]
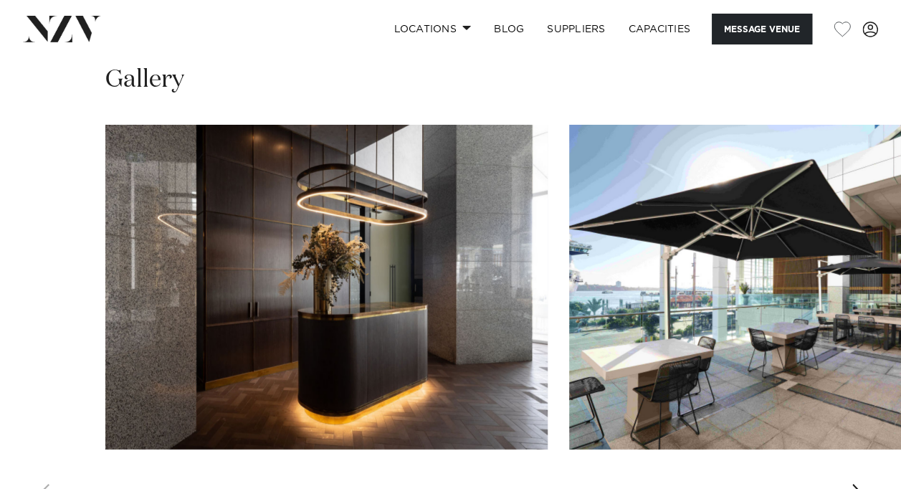
scroll to position [2065, 0]
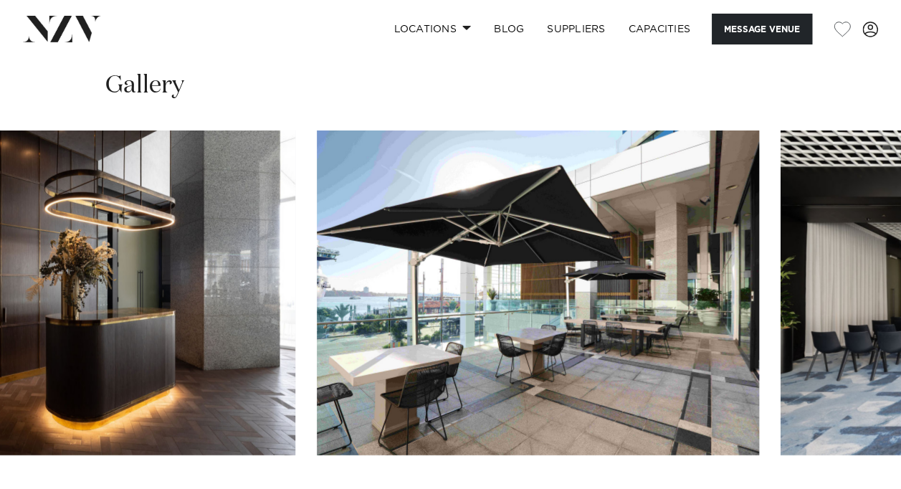
click at [317, 347] on img "2 / 30" at bounding box center [538, 292] width 442 height 325
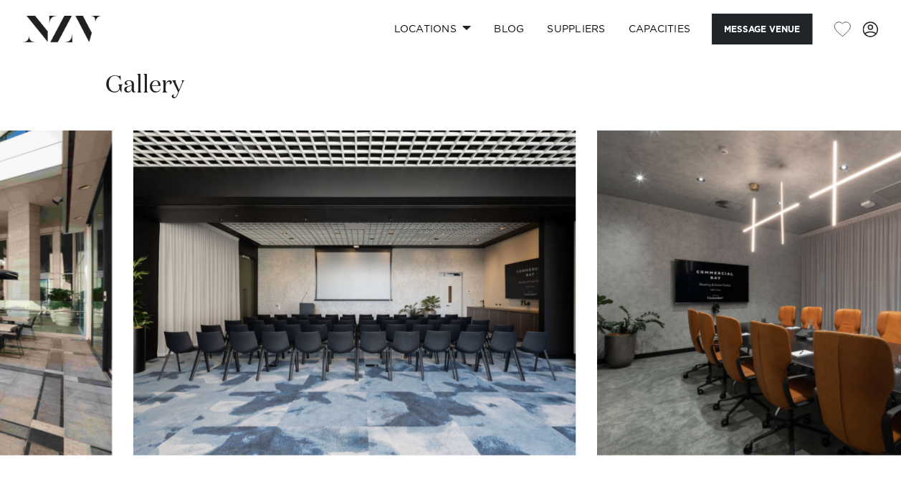
click at [313, 334] on img "3 / 30" at bounding box center [354, 292] width 442 height 325
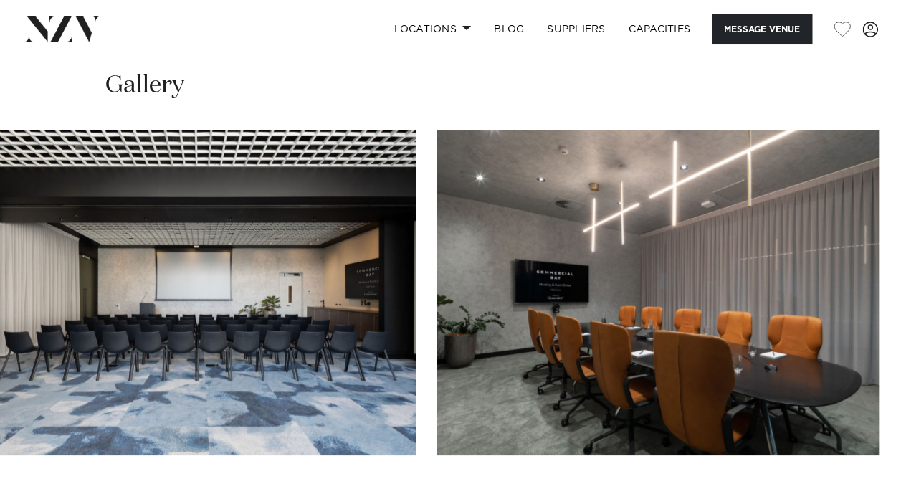
click at [437, 354] on img "4 / 30" at bounding box center [658, 292] width 442 height 325
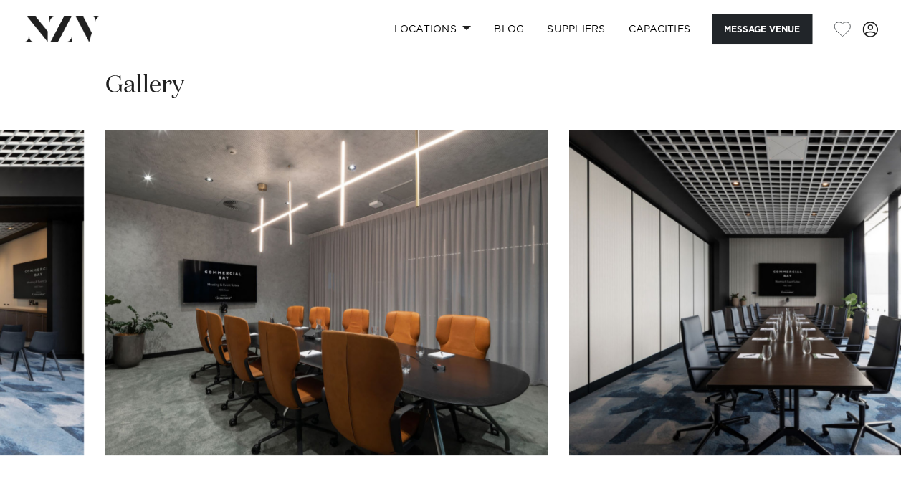
click at [210, 455] on swiper-container at bounding box center [450, 327] width 901 height 394
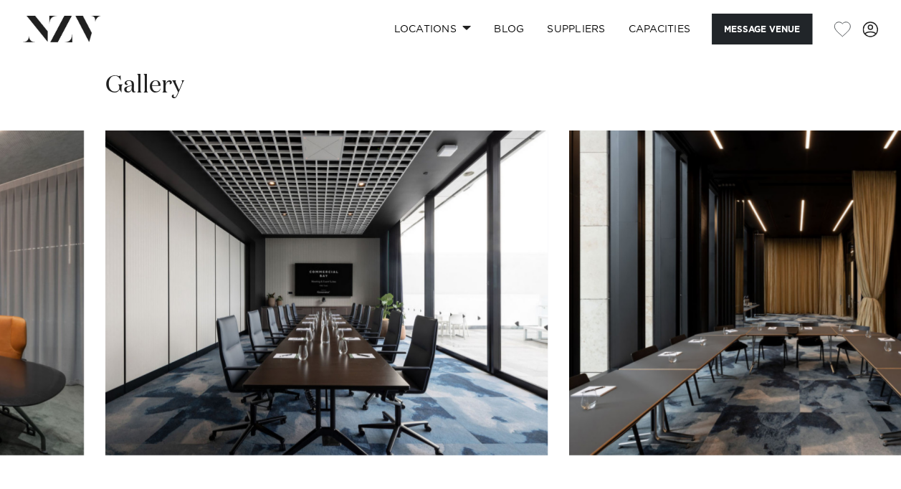
click at [178, 417] on swiper-container at bounding box center [450, 327] width 901 height 394
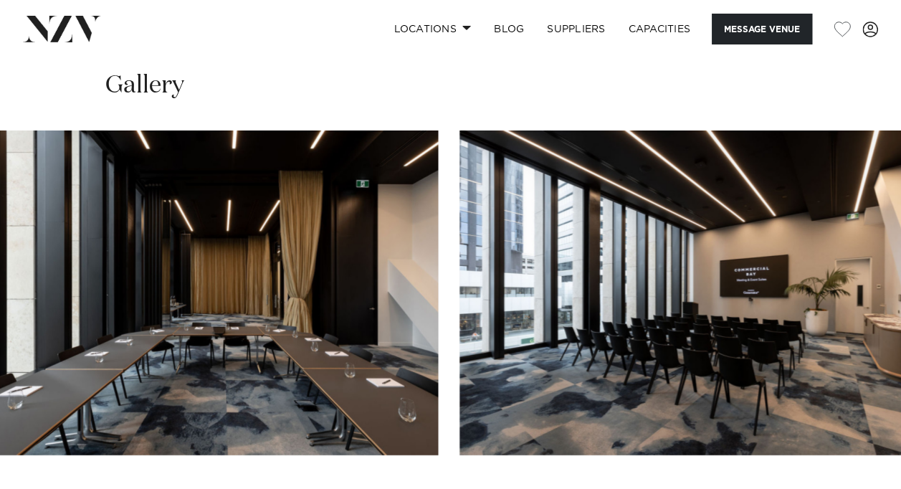
click at [460, 366] on img "7 / 30" at bounding box center [681, 292] width 442 height 325
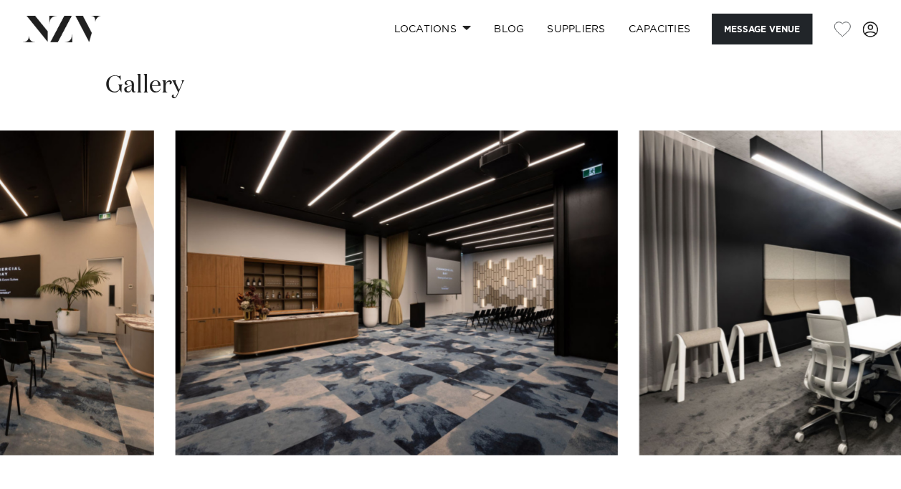
click at [227, 396] on img "8 / 30" at bounding box center [397, 292] width 442 height 325
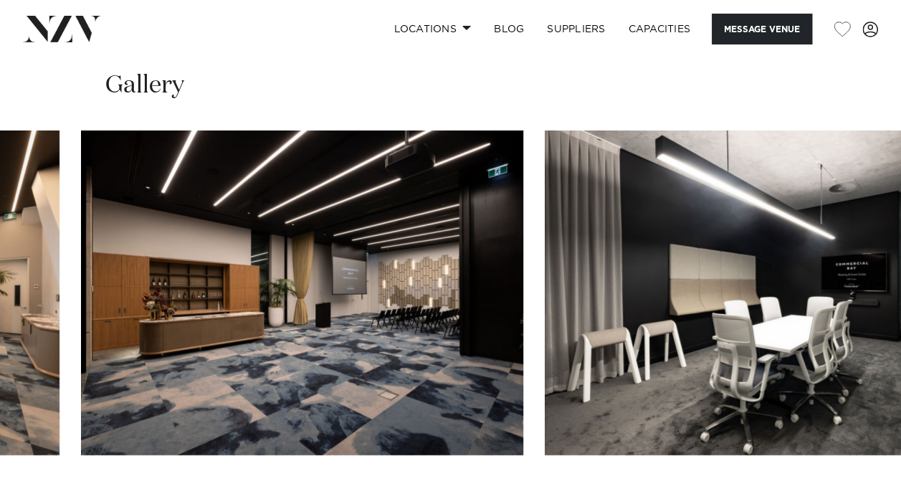
click at [545, 400] on img "9 / 30" at bounding box center [766, 292] width 442 height 325
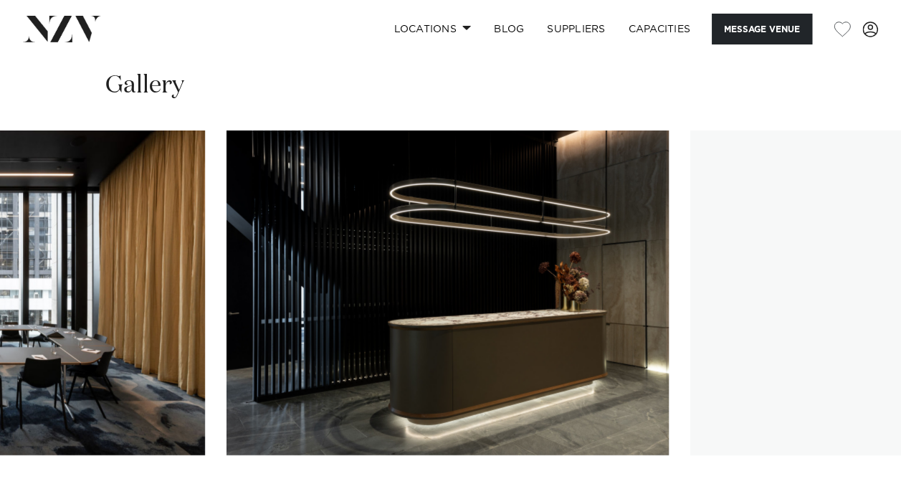
click at [178, 447] on swiper-container at bounding box center [450, 327] width 901 height 394
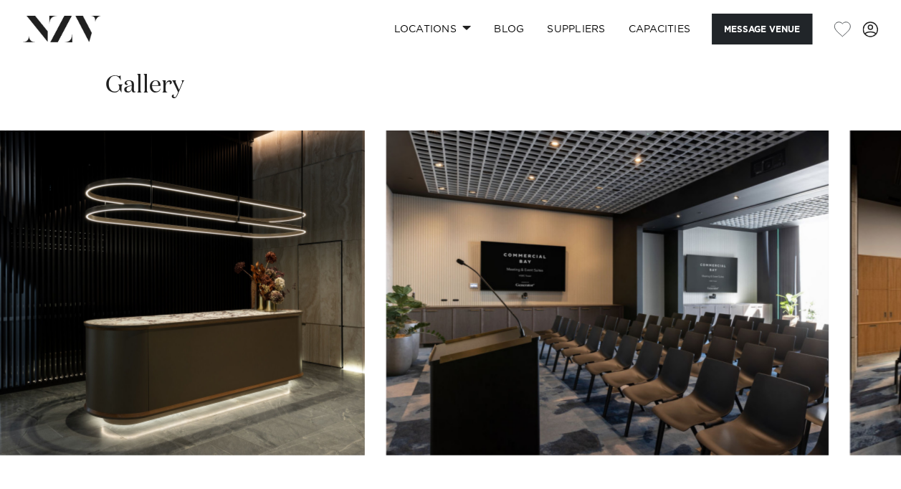
click at [386, 399] on img "12 / 30" at bounding box center [607, 292] width 442 height 325
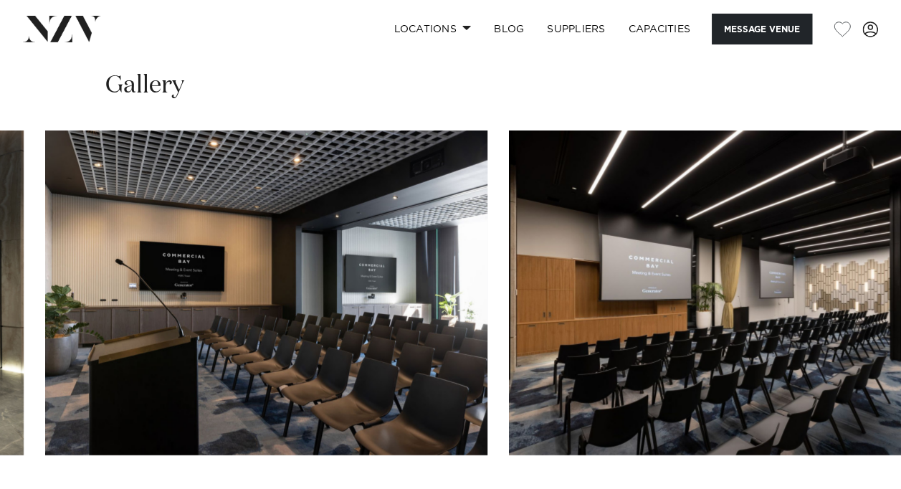
click at [509, 359] on img "13 / 30" at bounding box center [730, 292] width 442 height 325
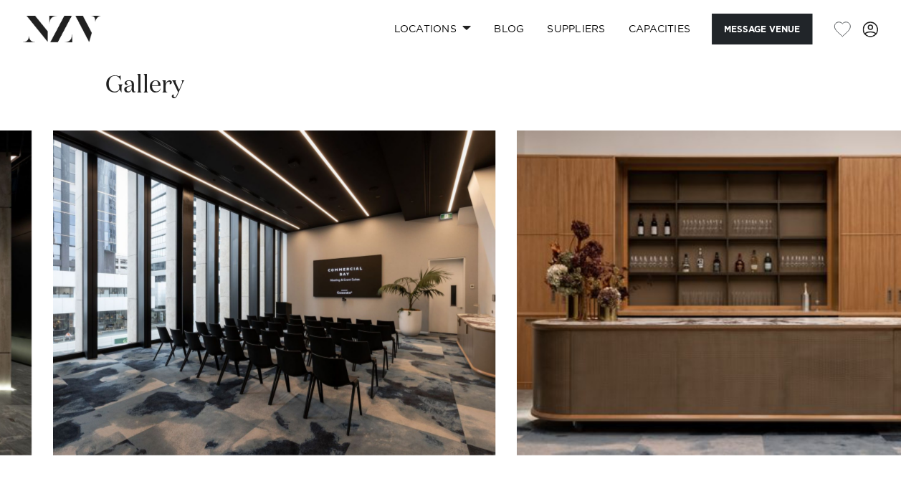
click at [118, 391] on img "15 / 30" at bounding box center [274, 292] width 442 height 325
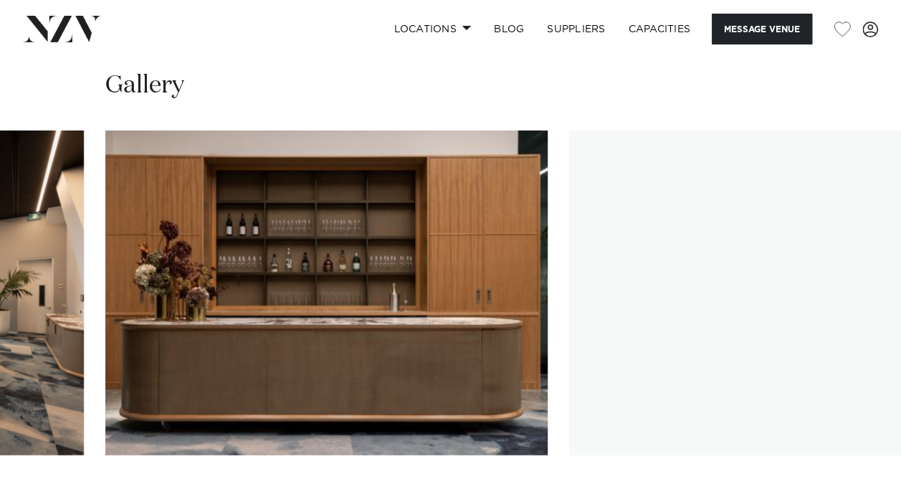
click at [569, 364] on img "17 / 30" at bounding box center [790, 292] width 442 height 325
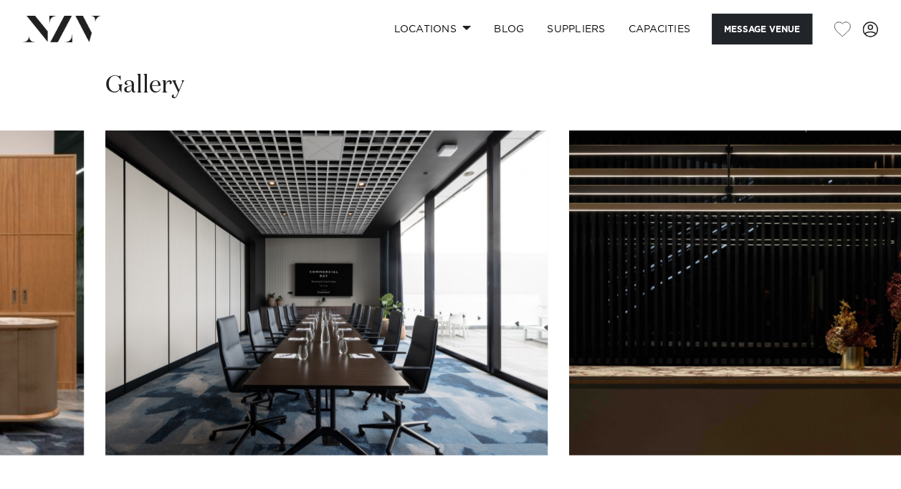
click at [569, 361] on img "18 / 30" at bounding box center [790, 292] width 442 height 325
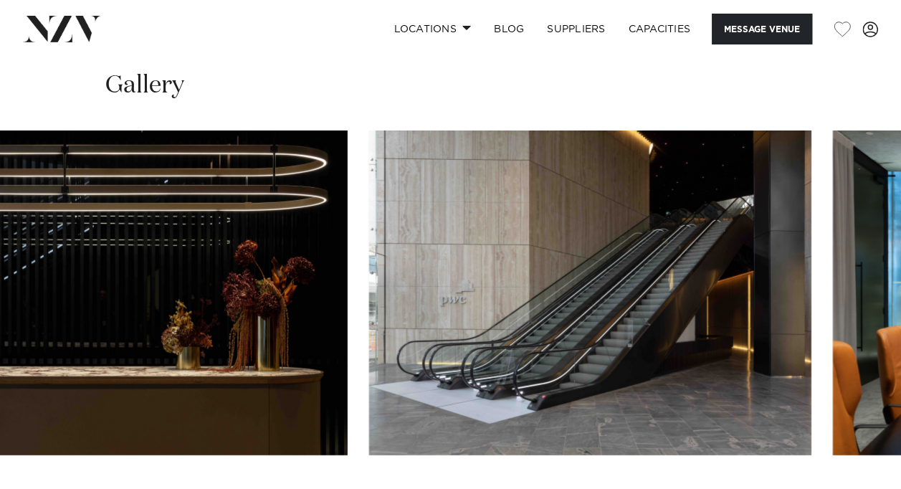
click at [371, 364] on img "19 / 30" at bounding box center [590, 292] width 442 height 325
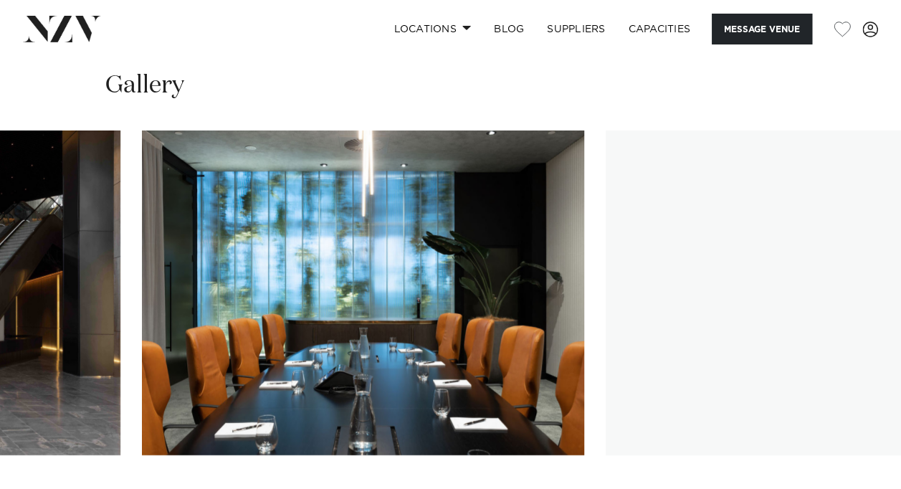
click at [271, 366] on img "20 / 30" at bounding box center [363, 292] width 442 height 325
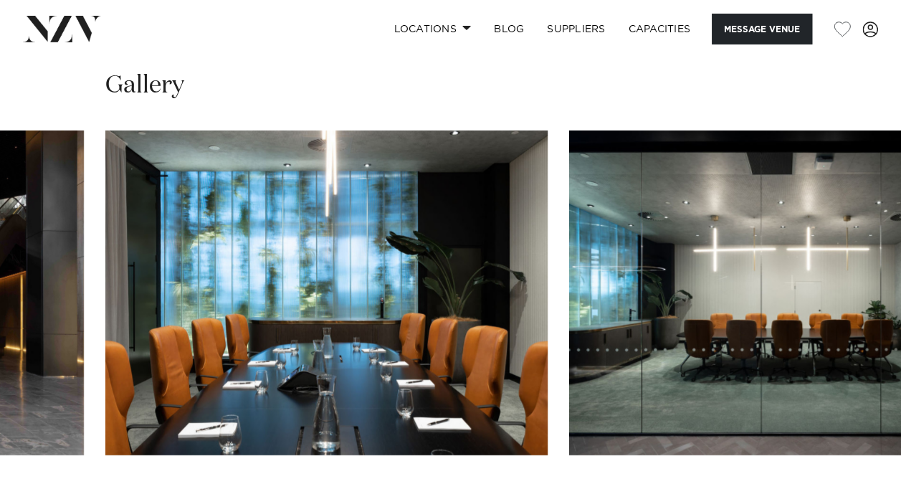
click at [102, 452] on swiper-container at bounding box center [450, 327] width 901 height 394
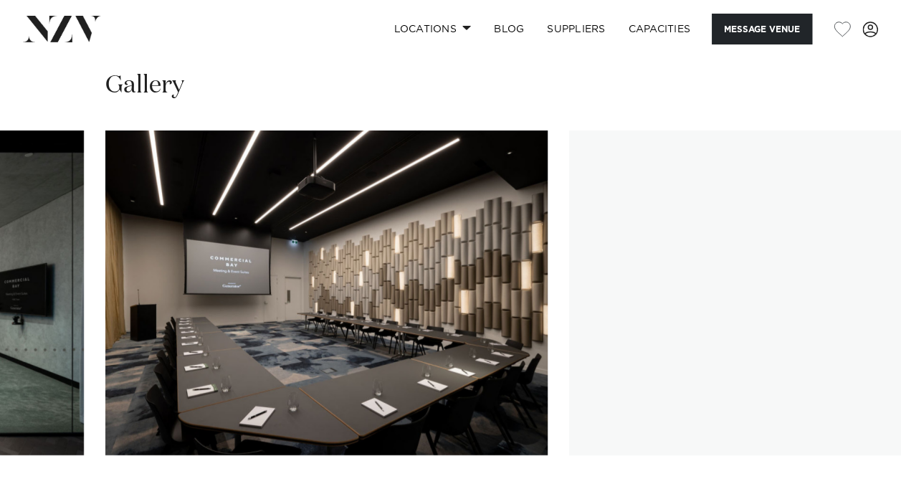
click at [80, 418] on swiper-container at bounding box center [450, 327] width 901 height 394
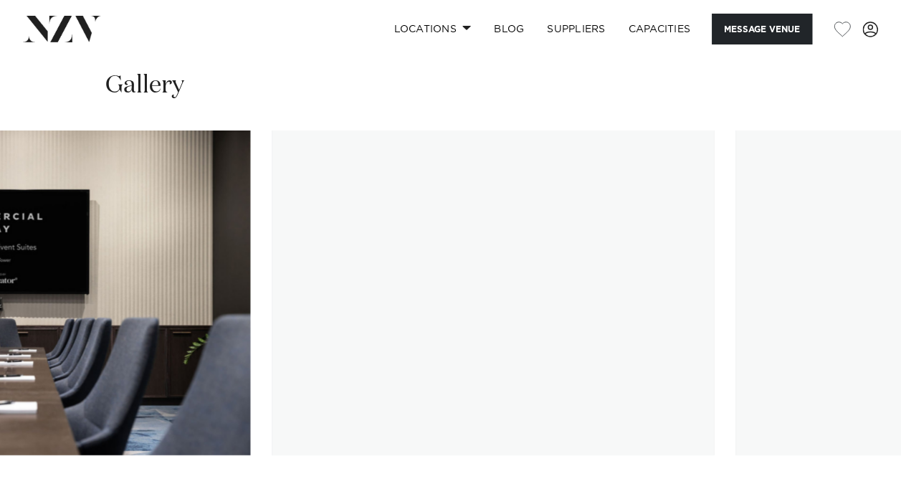
click at [330, 294] on img "25 / 30" at bounding box center [493, 292] width 442 height 325
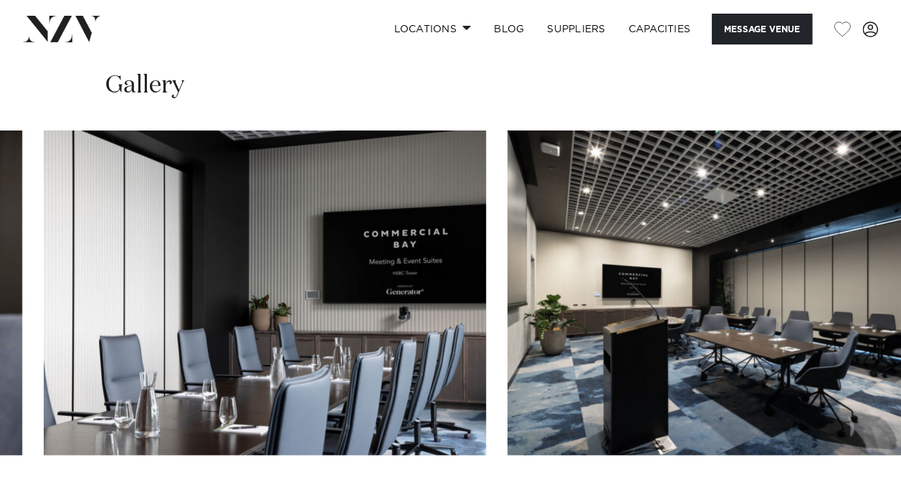
click at [508, 274] on img "26 / 30" at bounding box center [729, 292] width 442 height 325
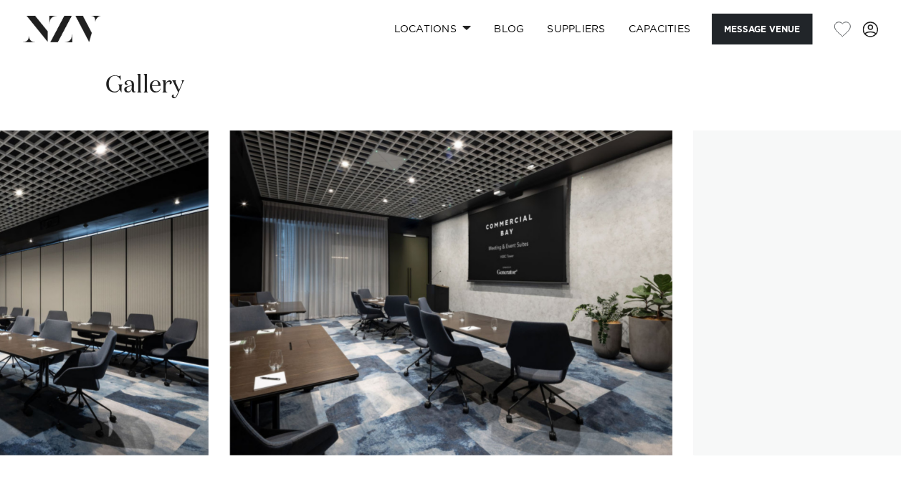
click at [293, 341] on img "27 / 30" at bounding box center [451, 292] width 442 height 325
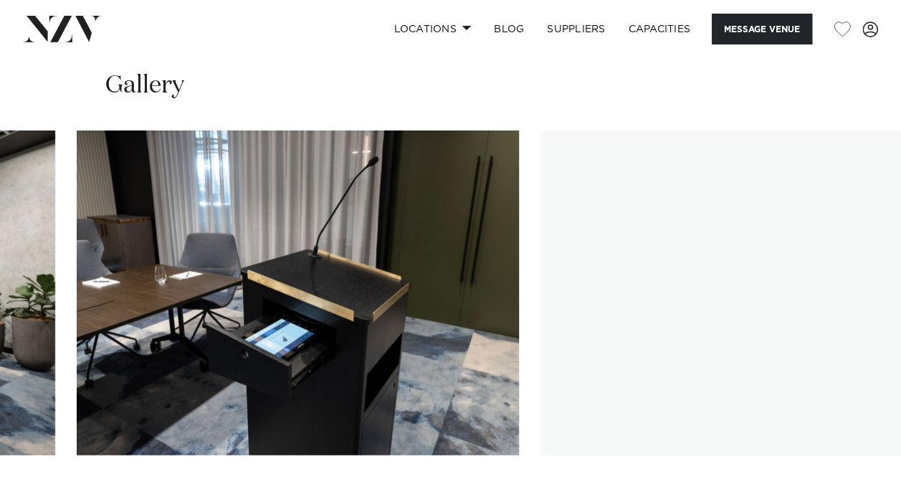
click at [541, 367] on img "29 / 30" at bounding box center [762, 292] width 442 height 325
